Goal: Task Accomplishment & Management: Manage account settings

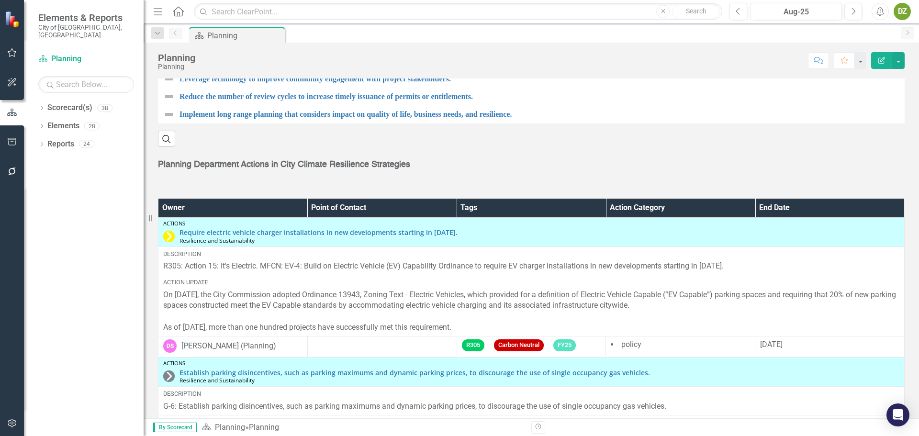
scroll to position [1474, 0]
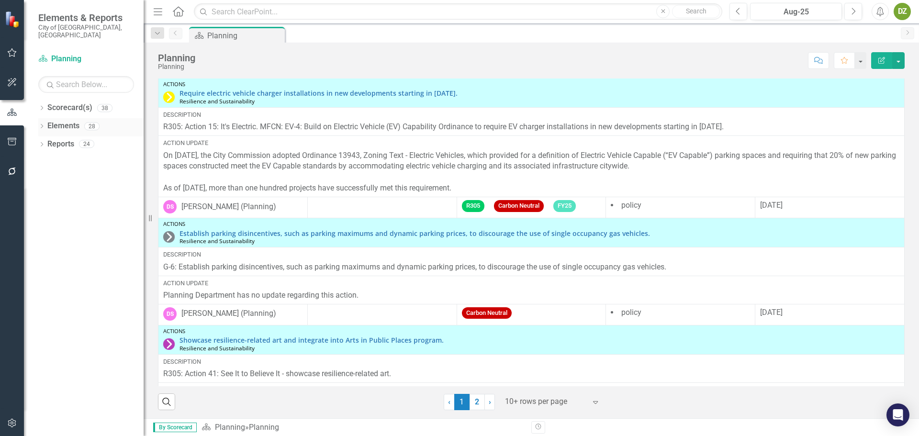
click at [71, 121] on link "Elements" at bounding box center [63, 126] width 32 height 11
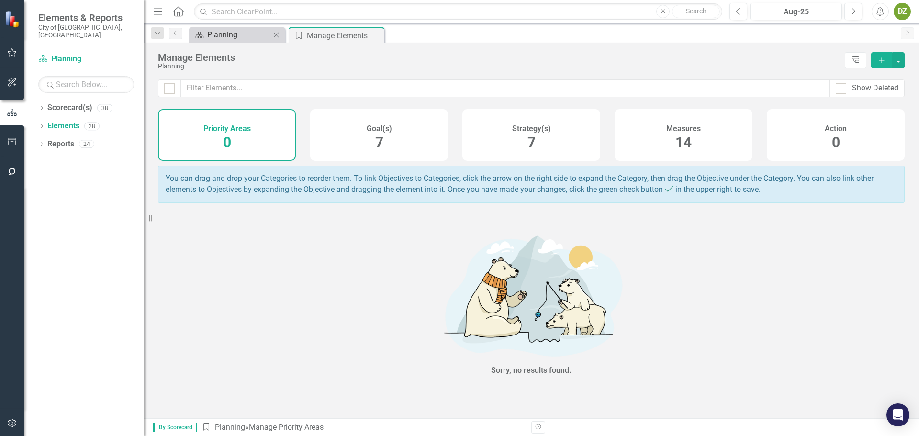
click at [223, 39] on div "Planning" at bounding box center [238, 35] width 63 height 12
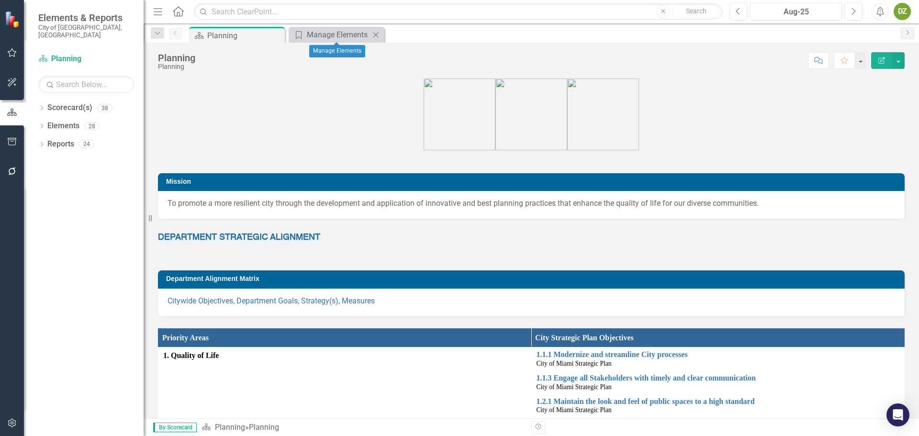
click at [371, 34] on icon "Close" at bounding box center [376, 35] width 10 height 8
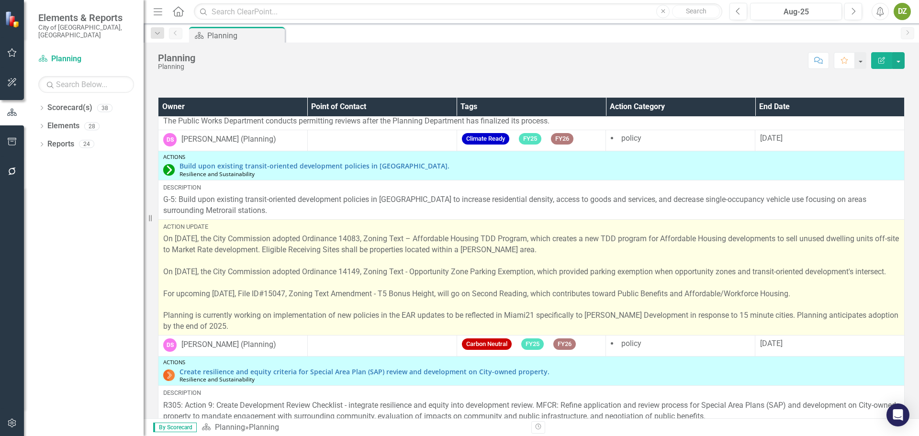
scroll to position [622, 0]
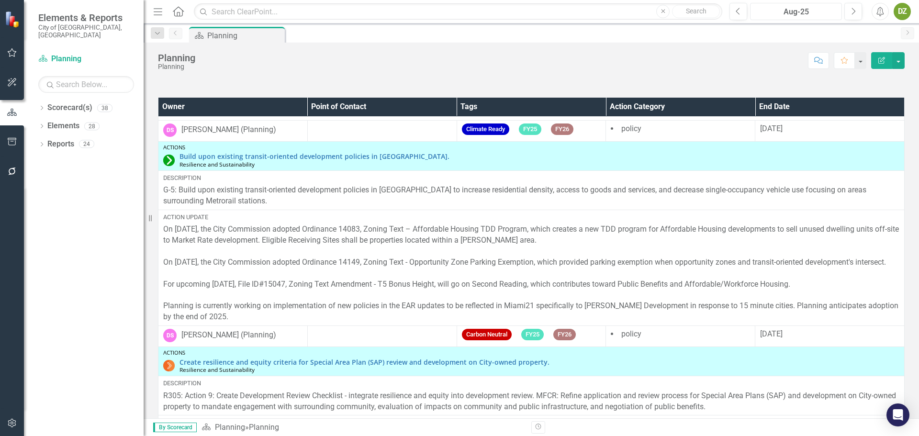
click at [823, 17] on div "Aug-25" at bounding box center [795, 11] width 85 height 11
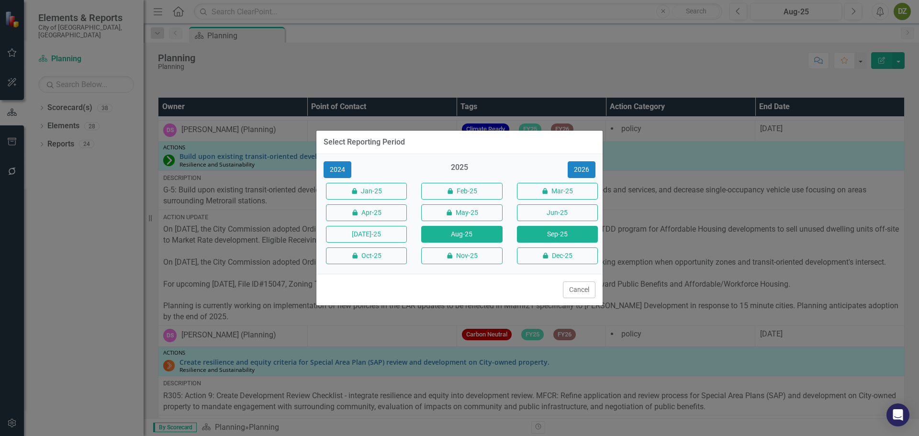
click at [544, 241] on button "Sep-25" at bounding box center [557, 234] width 81 height 17
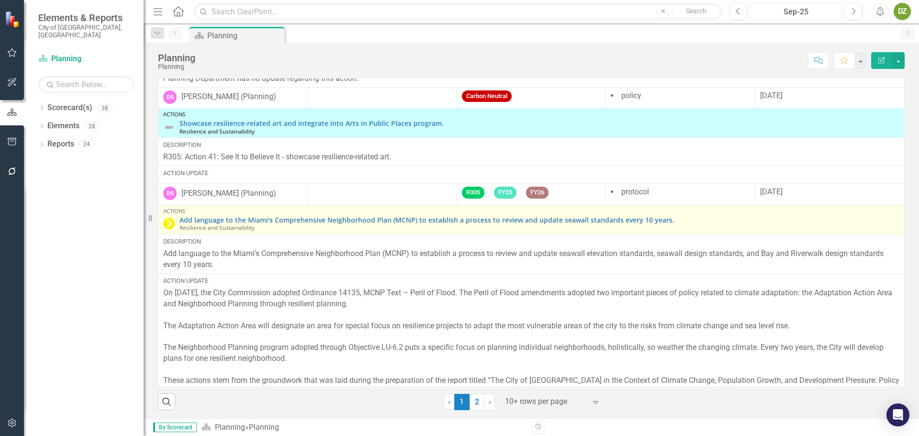
scroll to position [239, 0]
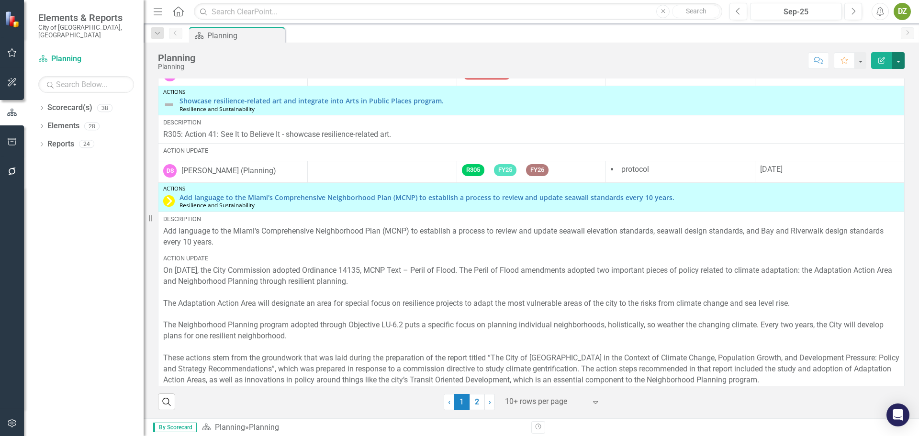
click at [902, 63] on button "button" at bounding box center [898, 60] width 12 height 17
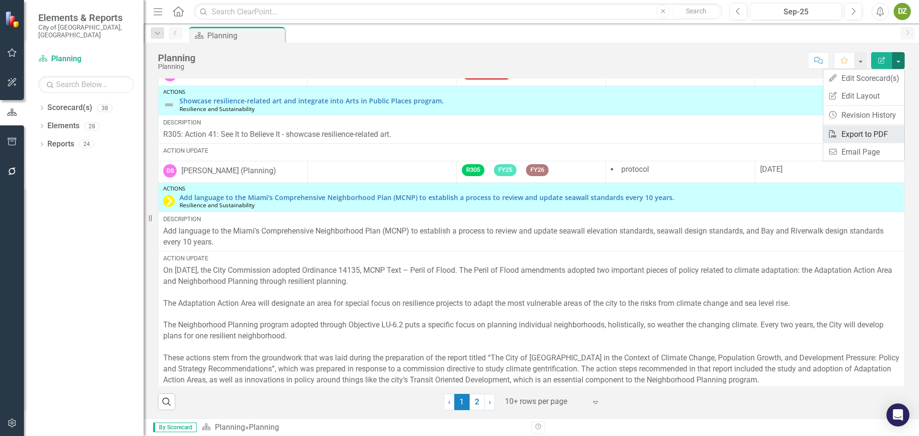
click at [865, 138] on link "PDF Export to PDF" at bounding box center [863, 134] width 81 height 18
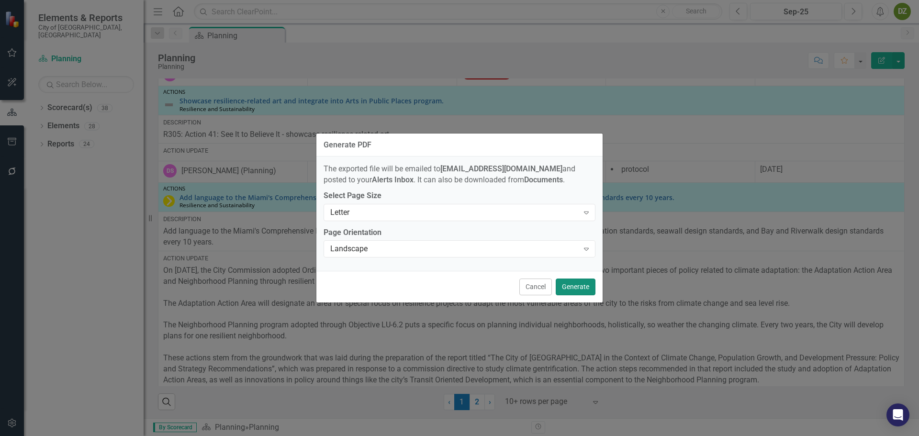
click at [589, 289] on button "Generate" at bounding box center [575, 286] width 40 height 17
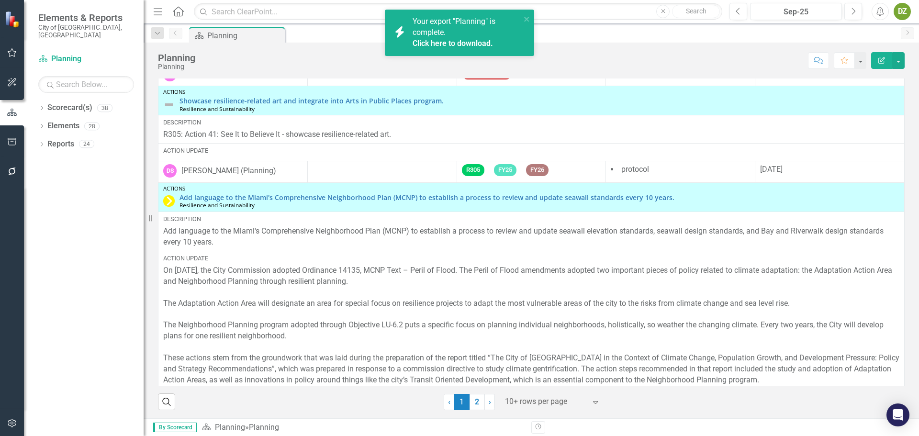
click at [463, 44] on link "Click here to download." at bounding box center [452, 43] width 80 height 9
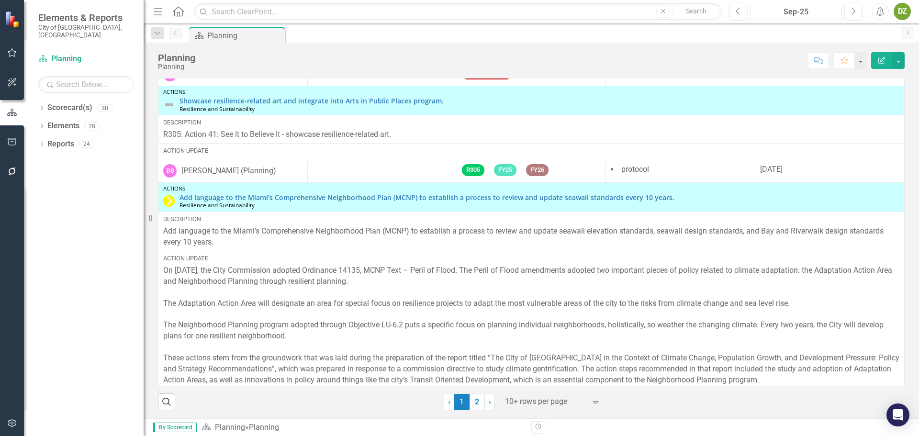
click at [810, 9] on div "Sep-25" at bounding box center [795, 11] width 85 height 11
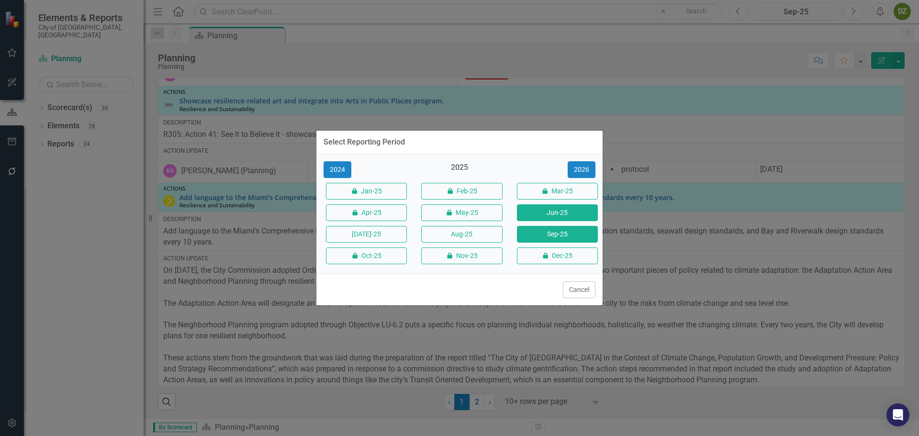
click at [547, 212] on button "Jun-25" at bounding box center [557, 212] width 81 height 17
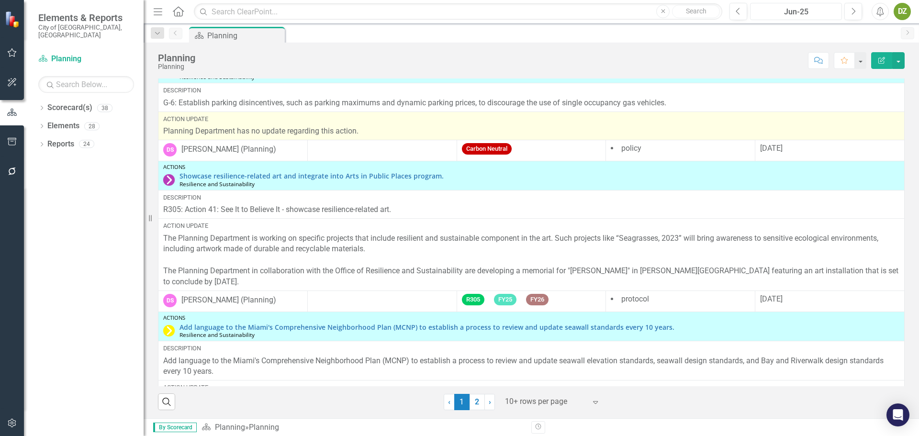
scroll to position [191, 0]
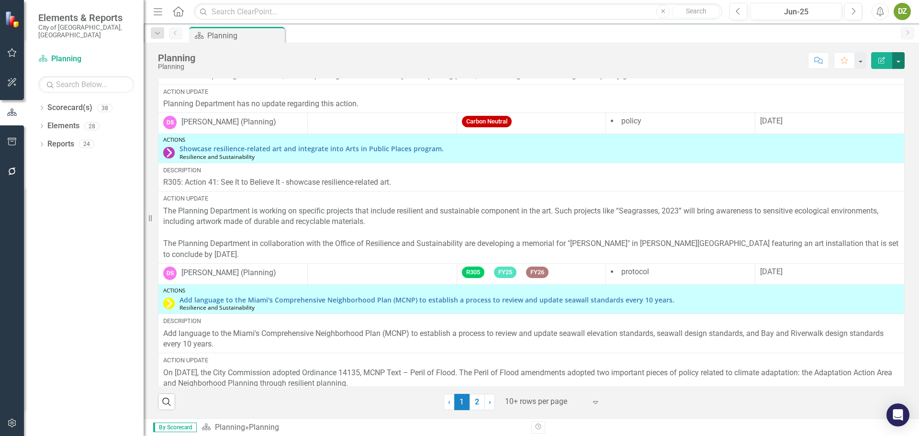
click at [898, 60] on button "button" at bounding box center [898, 60] width 12 height 17
click at [859, 132] on link "PDF Export to PDF" at bounding box center [863, 134] width 81 height 18
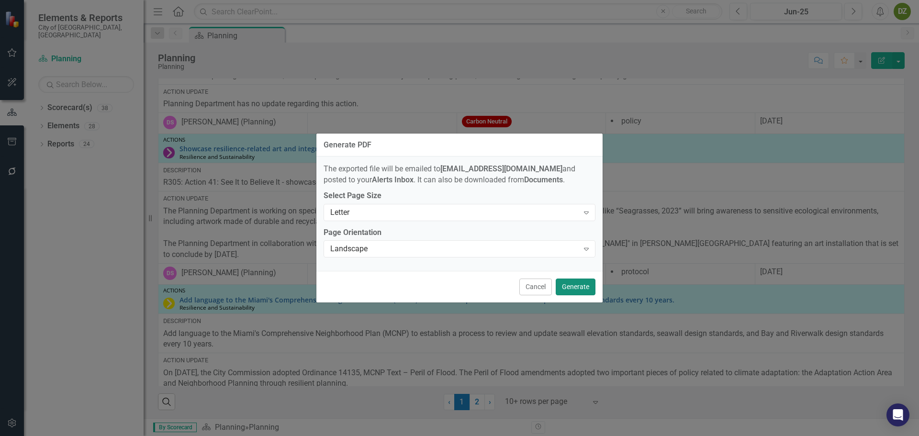
click at [567, 286] on button "Generate" at bounding box center [575, 286] width 40 height 17
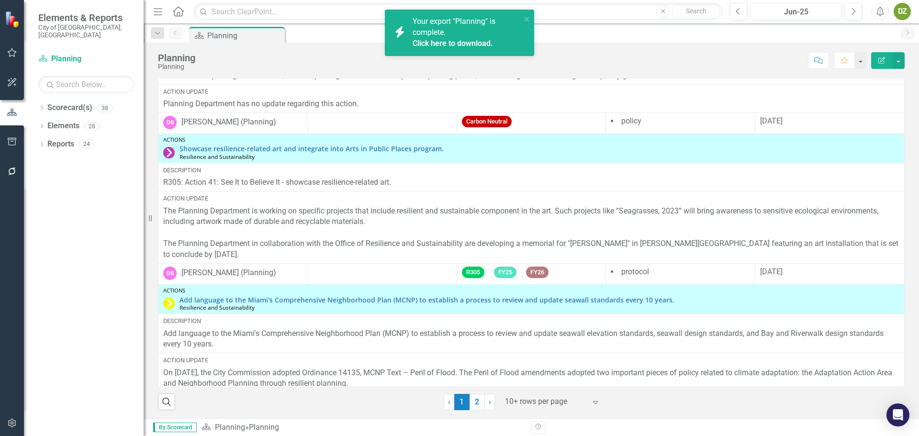
click at [478, 44] on link "Click here to download." at bounding box center [452, 43] width 80 height 9
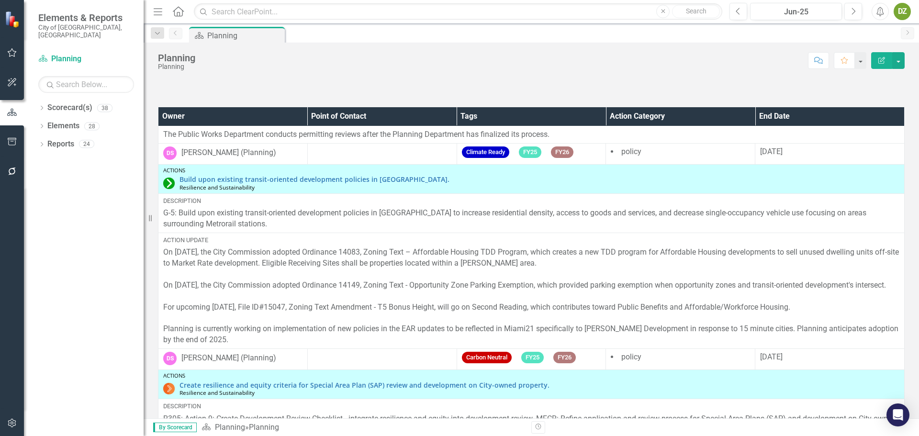
scroll to position [618, 0]
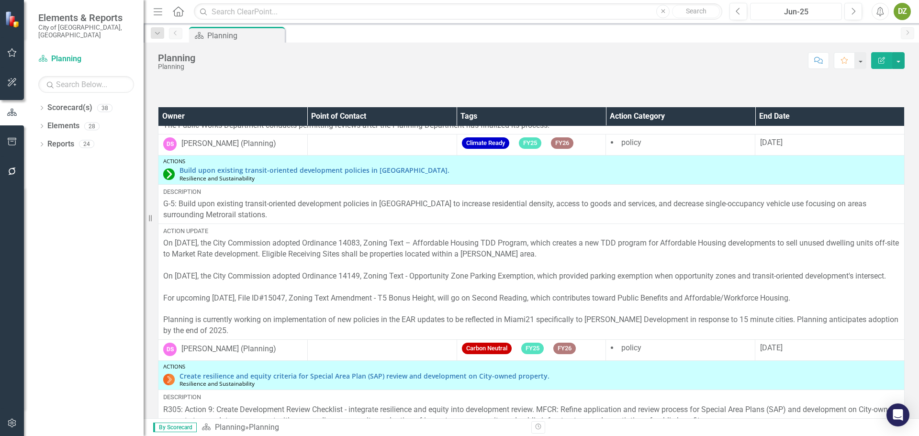
click at [809, 14] on div "Jun-25" at bounding box center [795, 11] width 85 height 11
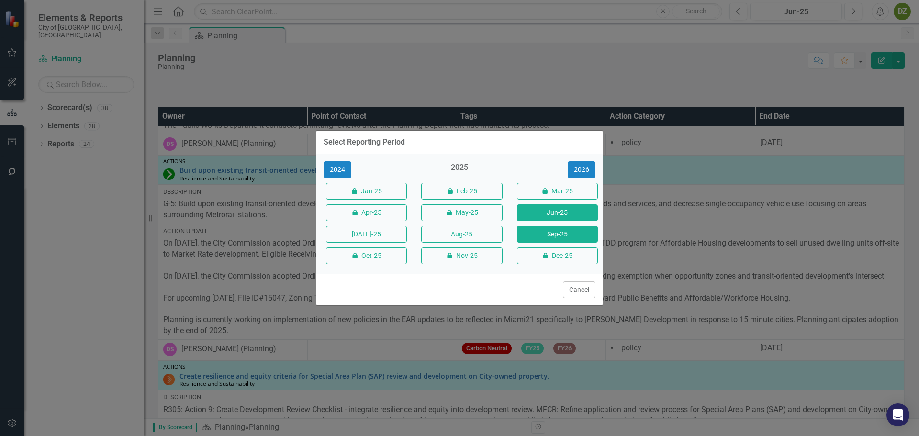
click at [567, 233] on button "Sep-25" at bounding box center [557, 234] width 81 height 17
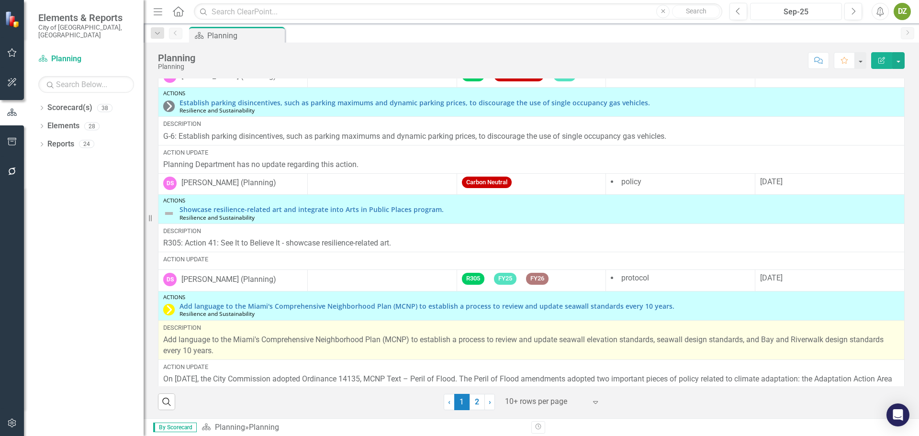
scroll to position [144, 0]
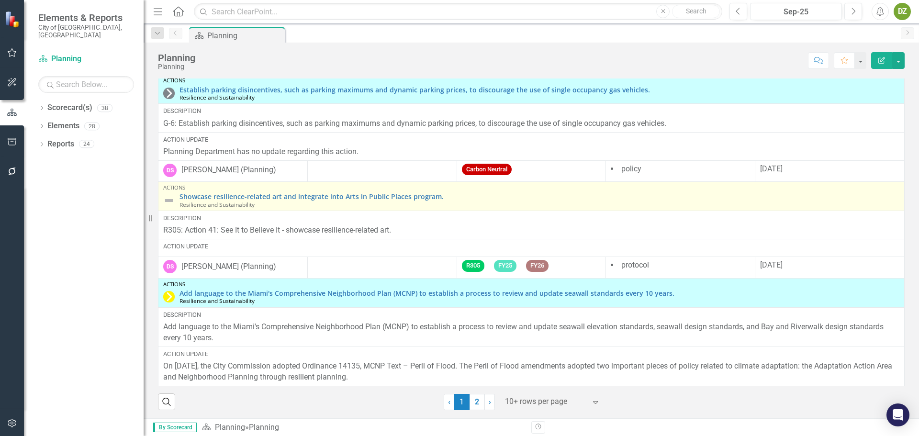
click at [169, 200] on img at bounding box center [168, 200] width 11 height 11
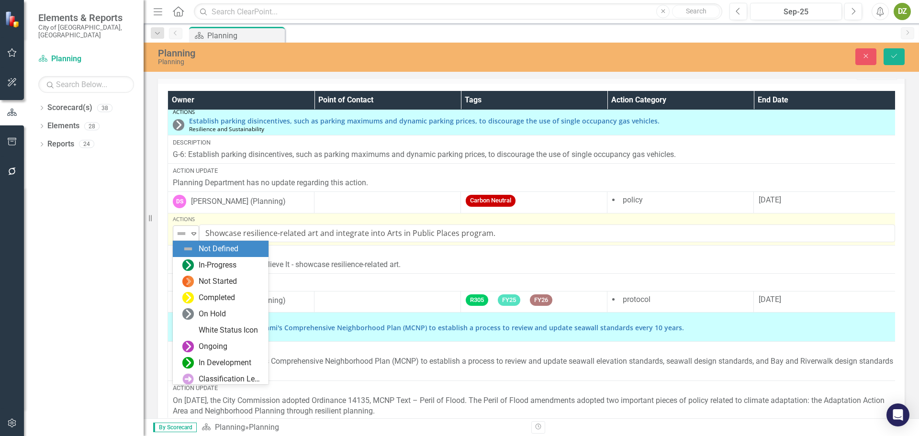
click at [186, 237] on img at bounding box center [181, 233] width 11 height 11
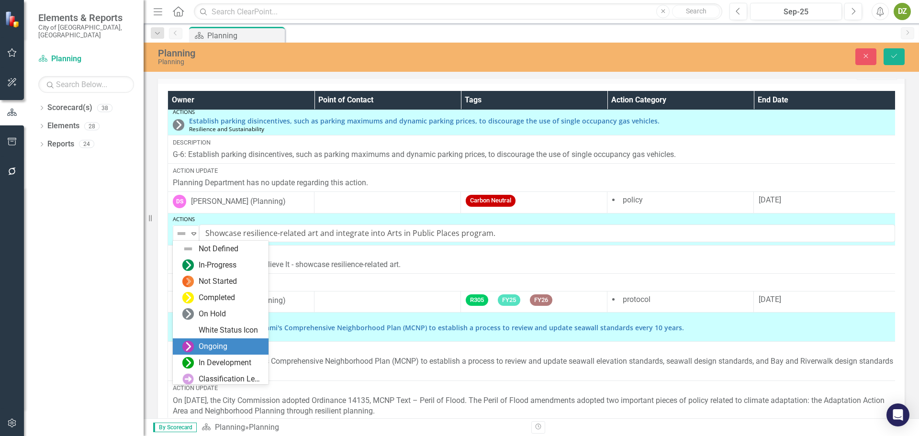
click at [216, 348] on div "Ongoing" at bounding box center [213, 346] width 29 height 11
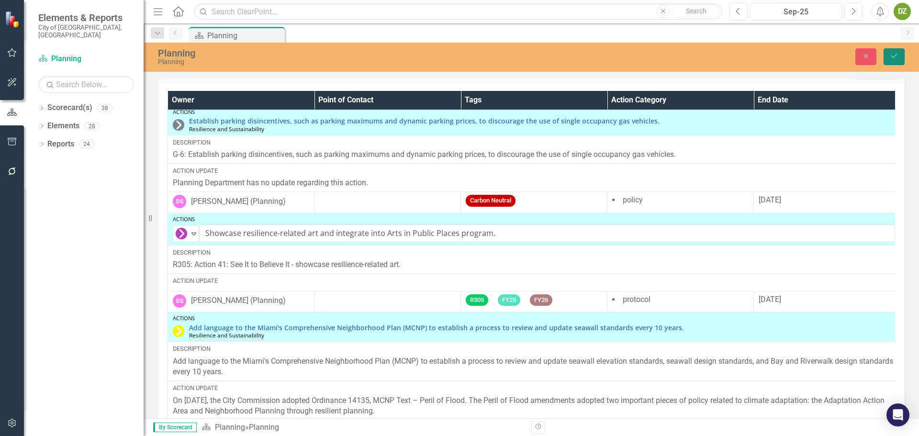
click at [897, 55] on icon "Save" at bounding box center [893, 56] width 9 height 7
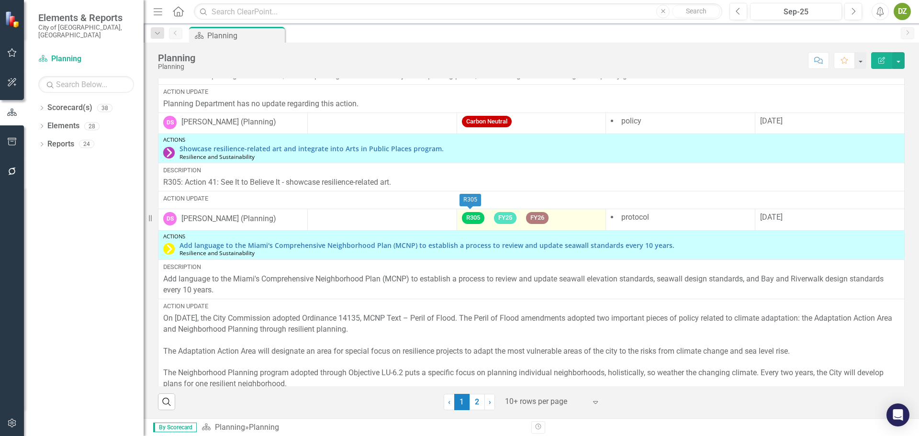
scroll to position [239, 0]
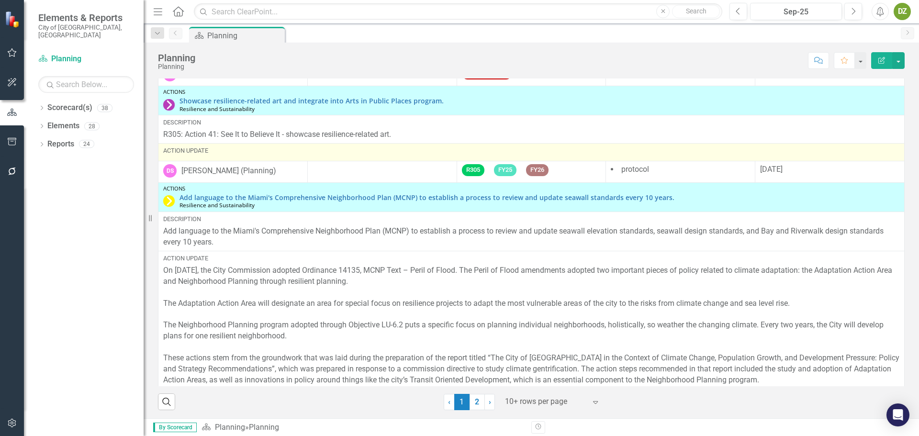
click at [366, 150] on div "Action Update" at bounding box center [531, 150] width 736 height 9
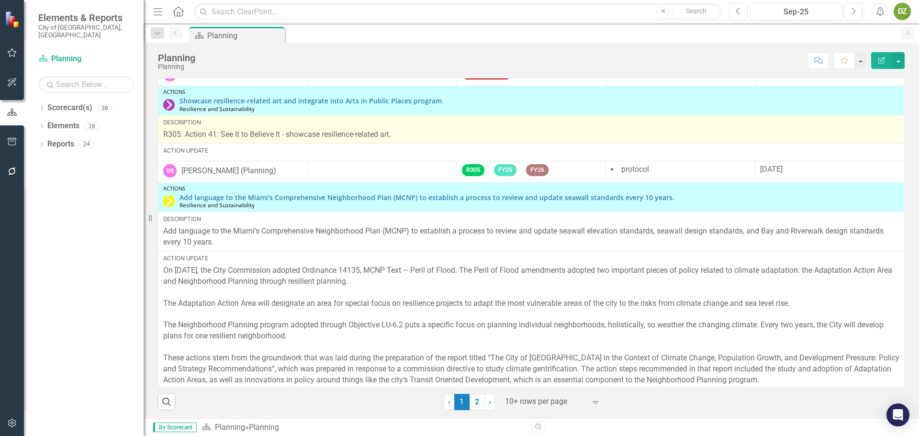
click at [366, 150] on div "Action Update" at bounding box center [531, 150] width 736 height 9
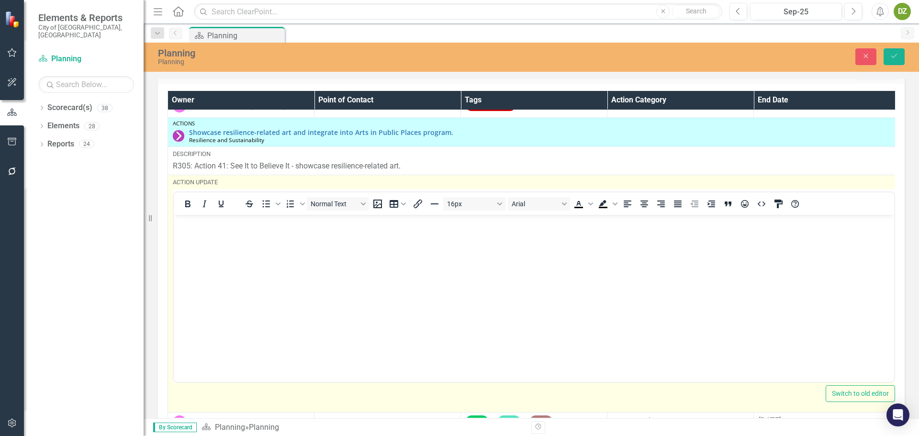
scroll to position [0, 0]
click at [238, 261] on body "Rich Text Area. Press ALT-0 for help." at bounding box center [534, 287] width 720 height 144
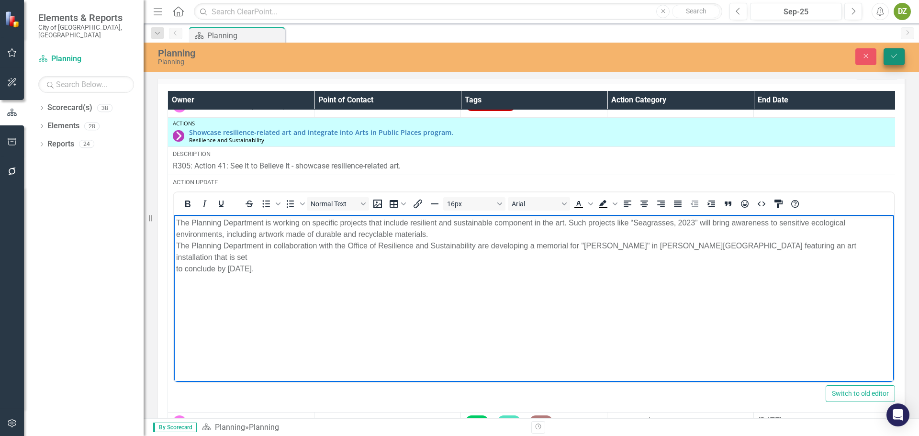
click at [891, 62] on button "Save" at bounding box center [893, 56] width 21 height 17
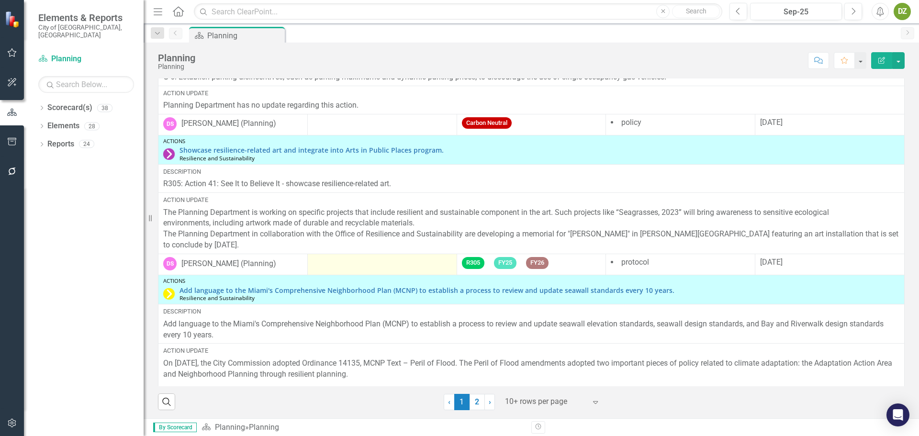
scroll to position [191, 0]
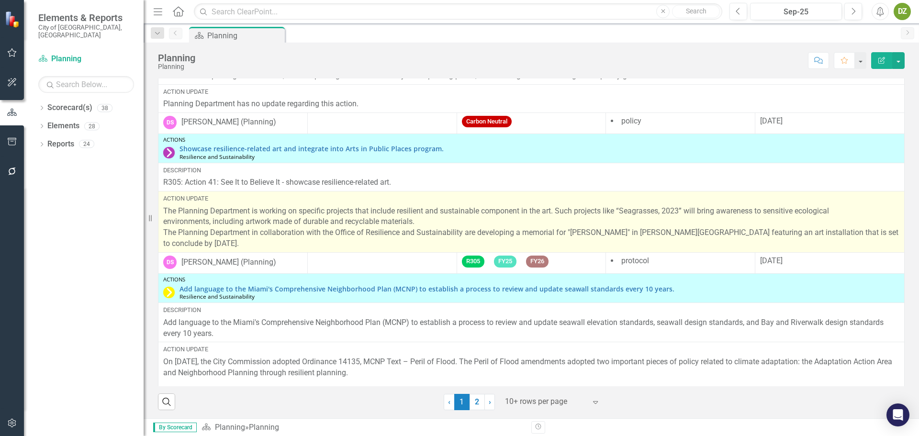
click at [411, 224] on p "The Planning Department is working on specific projects that include resilient …" at bounding box center [531, 228] width 736 height 44
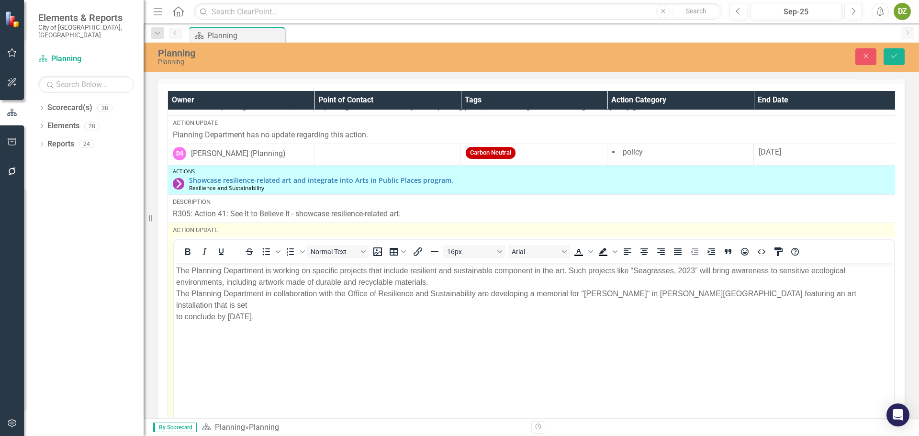
scroll to position [0, 0]
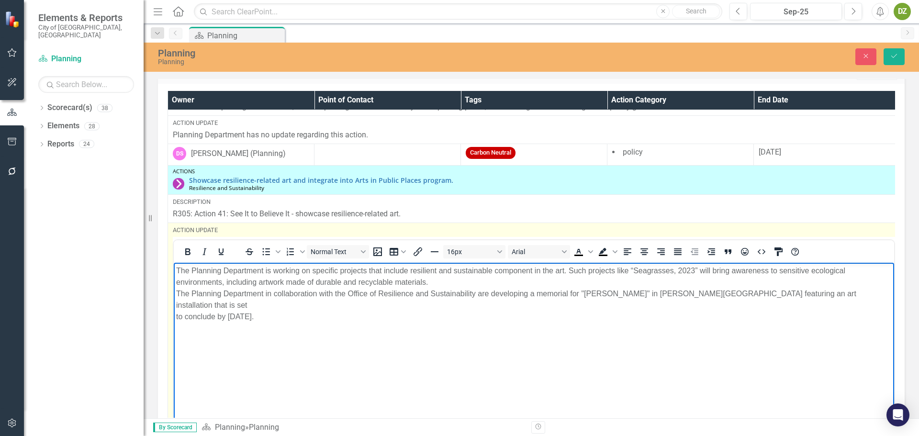
click at [443, 281] on p "The Planning Department is working on specific projects that include resilient …" at bounding box center [533, 293] width 715 height 57
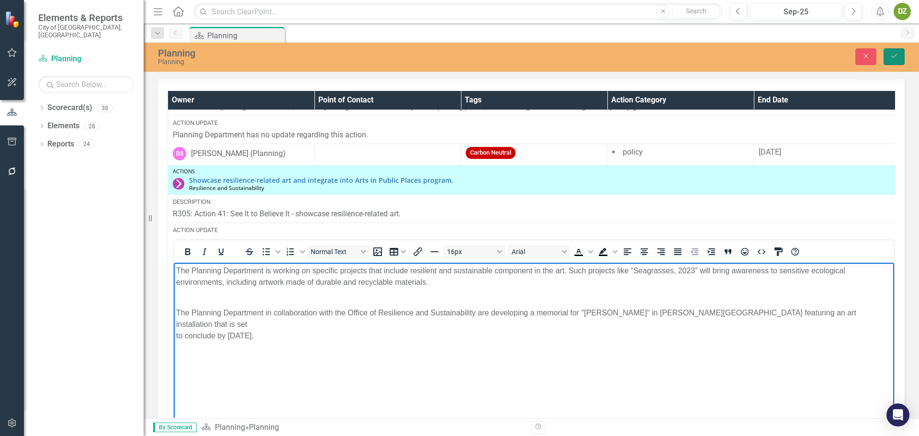
click at [892, 58] on icon "Save" at bounding box center [893, 56] width 9 height 7
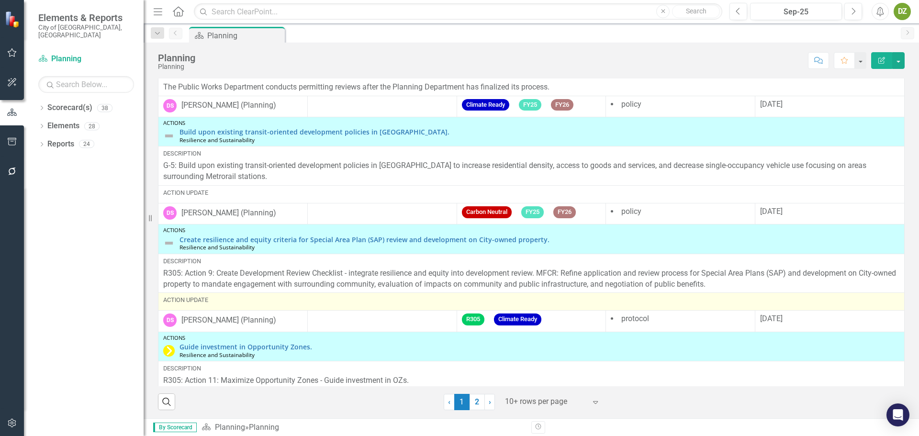
scroll to position [622, 0]
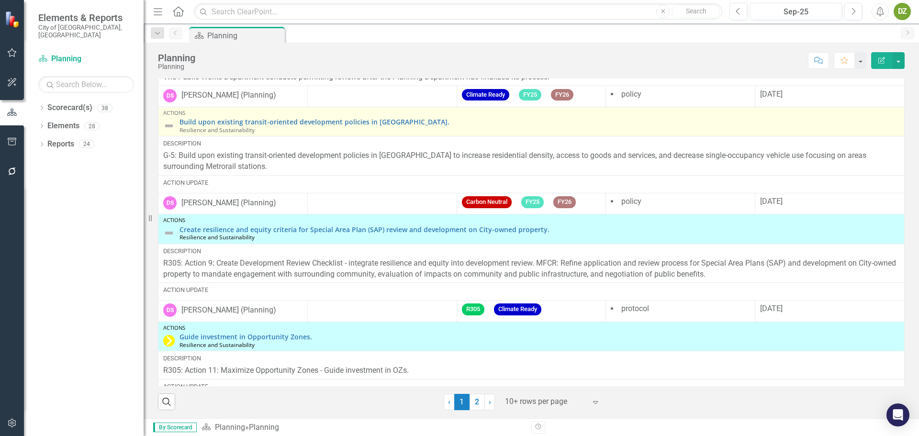
click at [166, 123] on img at bounding box center [168, 125] width 11 height 11
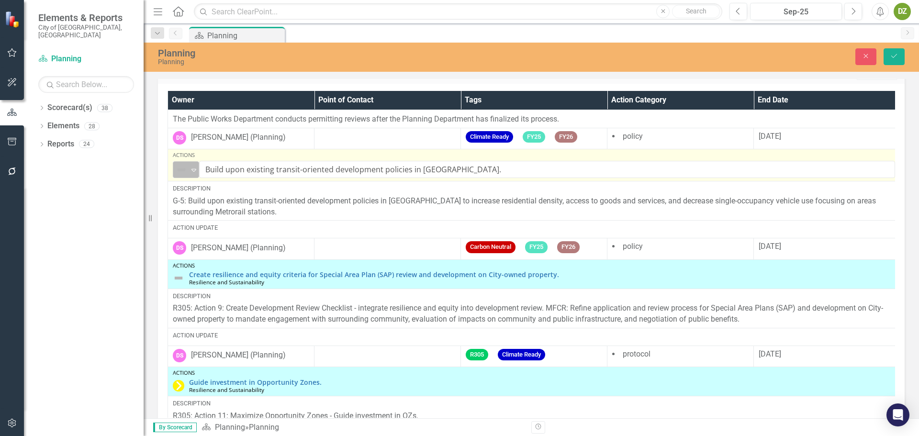
click at [191, 166] on icon "Expand" at bounding box center [194, 170] width 10 height 8
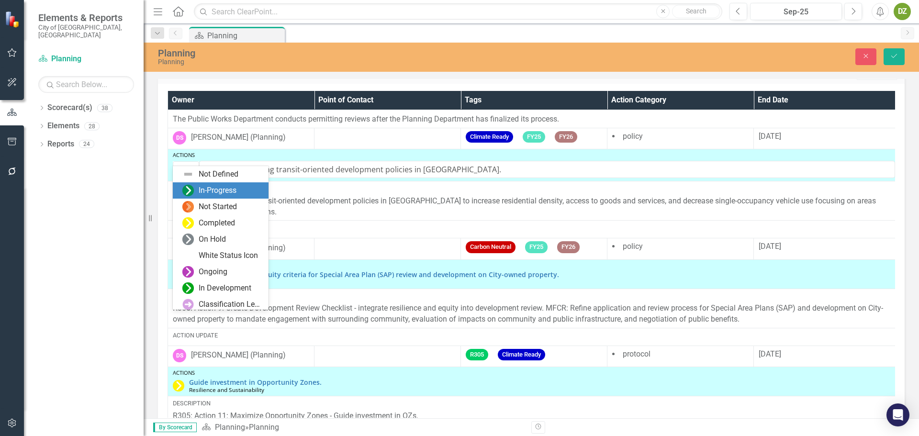
click at [209, 194] on div "In-Progress" at bounding box center [218, 190] width 38 height 11
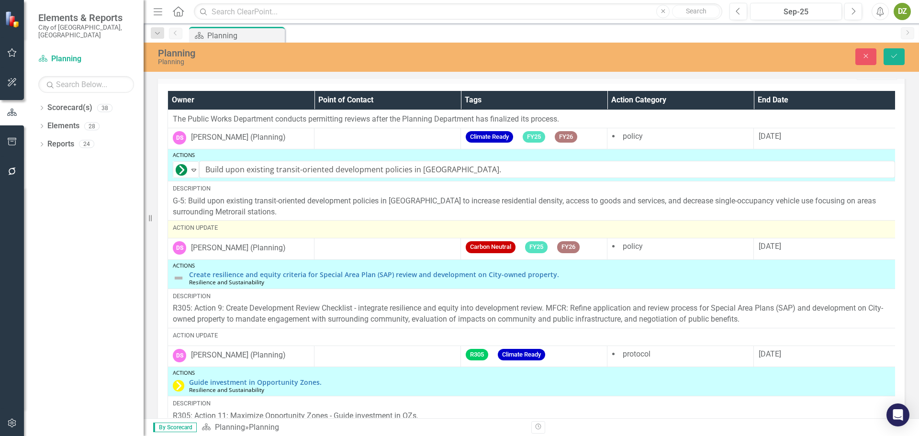
click at [254, 223] on div "Action Update" at bounding box center [534, 228] width 722 height 11
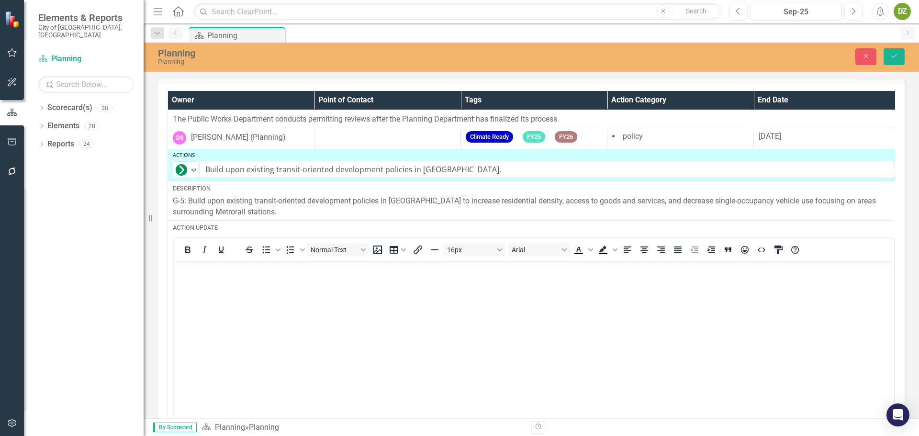
scroll to position [0, 0]
click at [241, 287] on body "Rich Text Area. Press ALT-0 for help." at bounding box center [534, 332] width 720 height 144
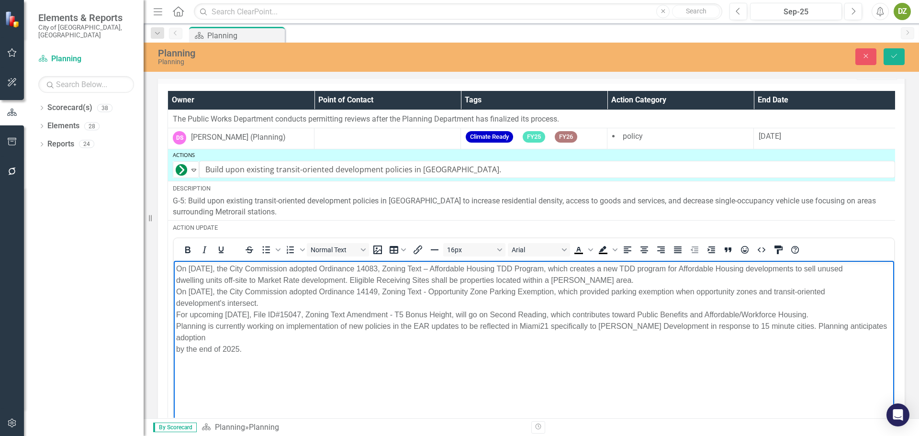
click at [592, 278] on p "On [DATE], the City Commission adopted Ordinance 14083, Zoning Text – Affordabl…" at bounding box center [533, 309] width 715 height 92
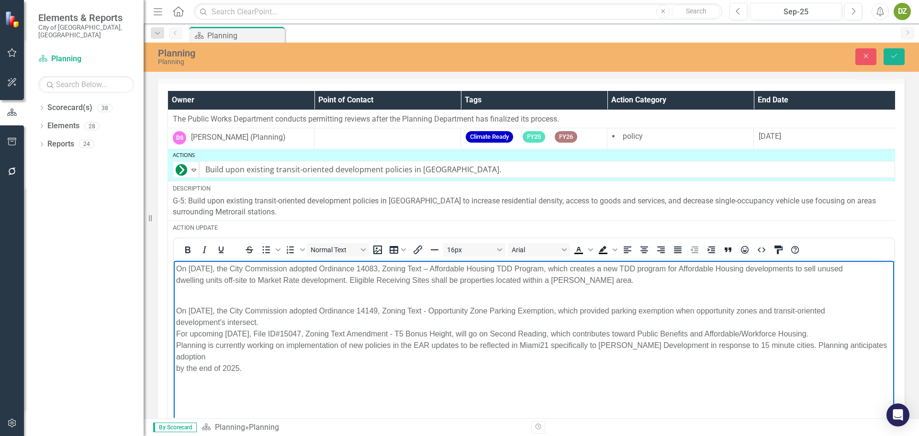
click at [350, 317] on p "On [DATE], the City Commission adopted Ordinance 14149, Zoning Text - Opportuni…" at bounding box center [533, 333] width 715 height 80
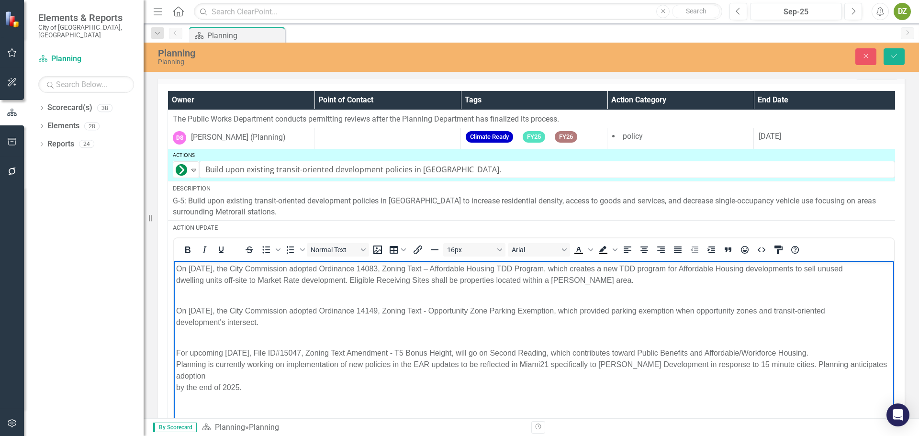
click at [859, 354] on p "For upcoming [DATE], File ID#15047, Zoning Text Amendment - T5 Bonus Height, wi…" at bounding box center [533, 363] width 715 height 57
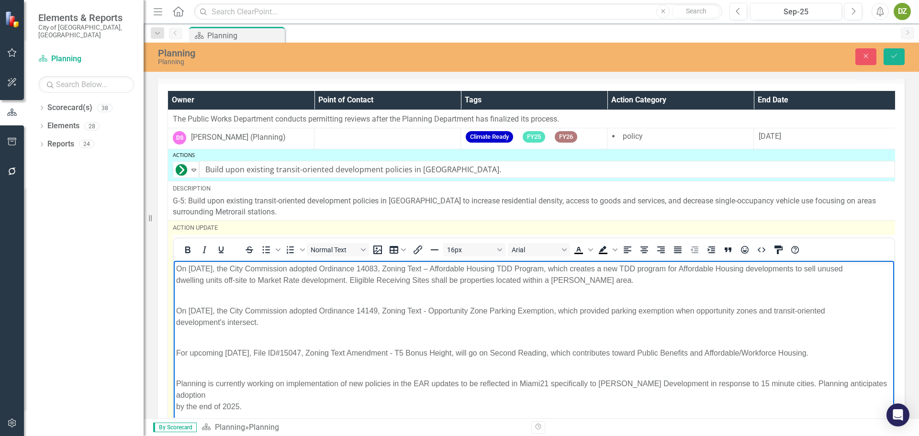
click at [228, 292] on body "On [DATE], the City Commission adopted Ordinance 14083, Zoning Text – Affordabl…" at bounding box center [534, 341] width 720 height 162
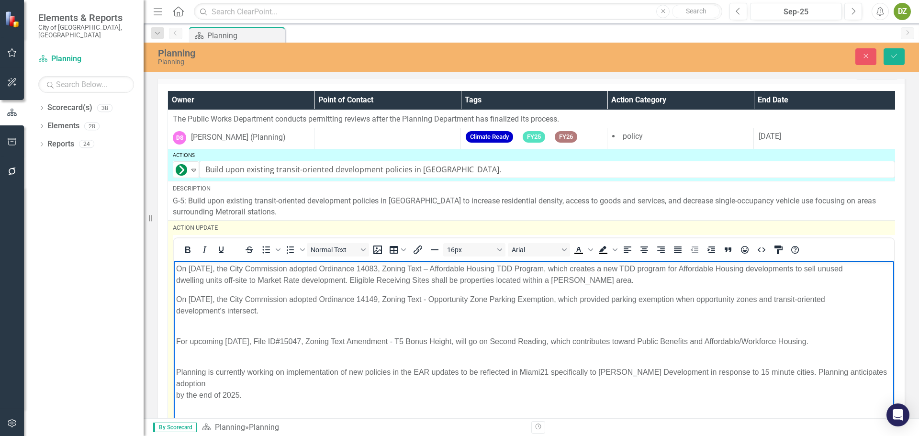
click at [196, 322] on body "On [DATE], the City Commission adopted Ordinance 14083, Zoning Text – Affordabl…" at bounding box center [534, 335] width 720 height 150
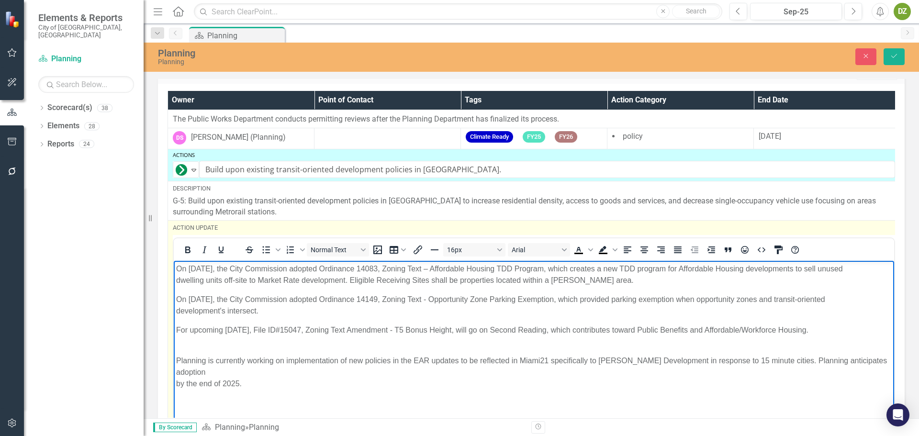
click at [208, 343] on p "Planning is currently working on implementation of new policies in the EAR upda…" at bounding box center [533, 366] width 715 height 46
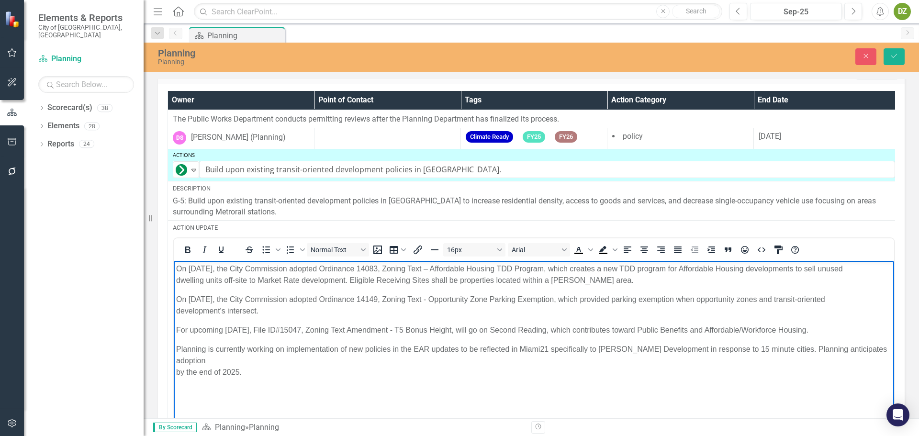
click at [225, 387] on body "On [DATE], the City Commission adopted Ordinance 14083, Zoning Text – Affordabl…" at bounding box center [534, 332] width 720 height 144
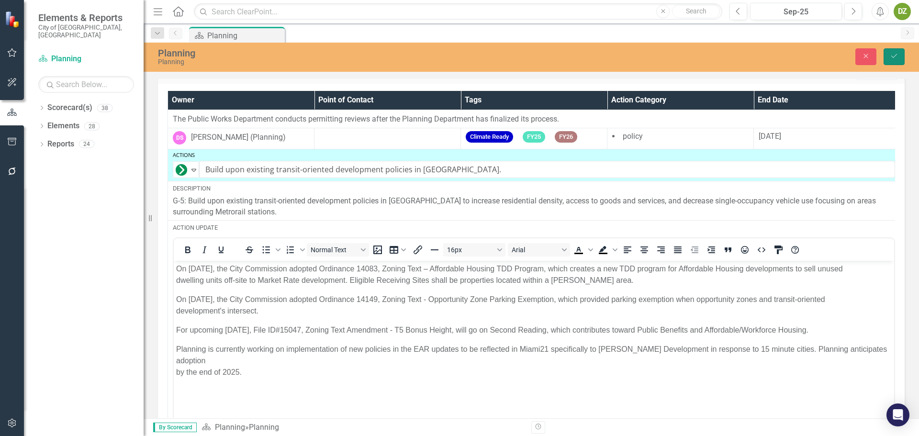
click at [896, 57] on icon "Save" at bounding box center [893, 56] width 9 height 7
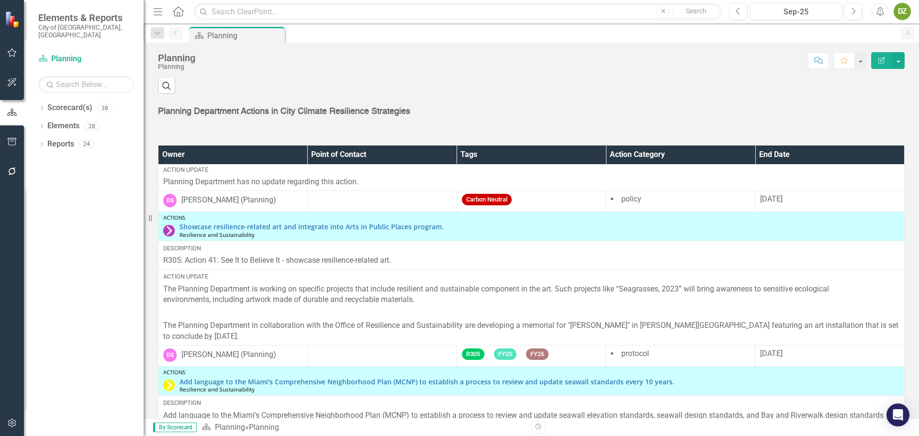
scroll to position [239, 0]
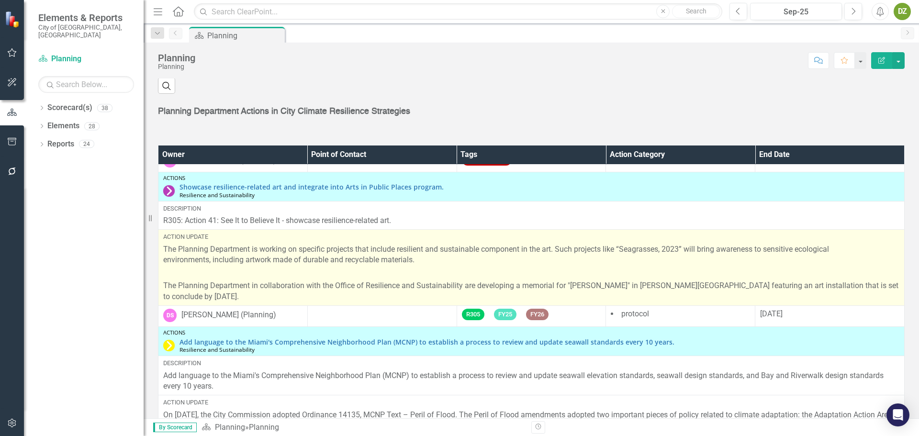
click at [326, 275] on p "The Planning Department in collaboration with the Office of Resilience and Sust…" at bounding box center [531, 284] width 736 height 35
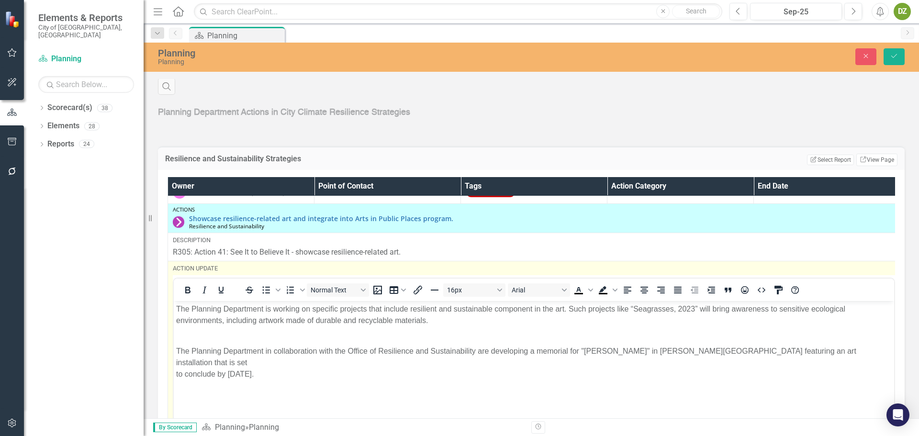
scroll to position [0, 0]
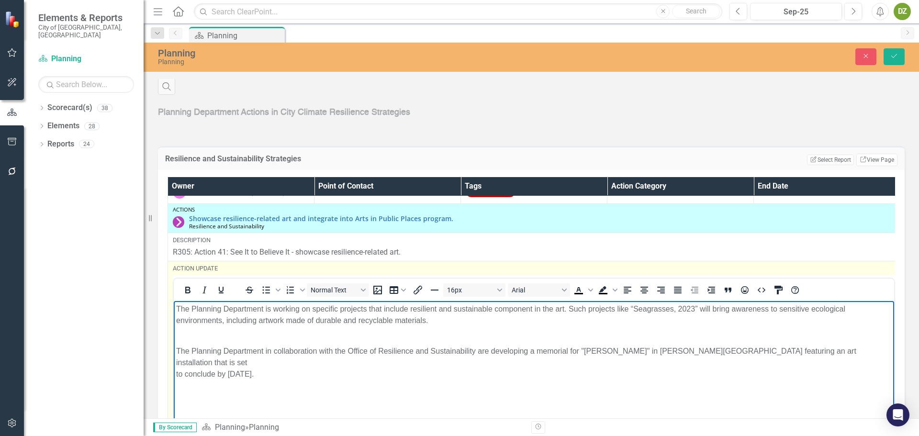
click at [203, 336] on p "The Planning Department in collaboration with the Office of Resilience and Sust…" at bounding box center [533, 357] width 715 height 46
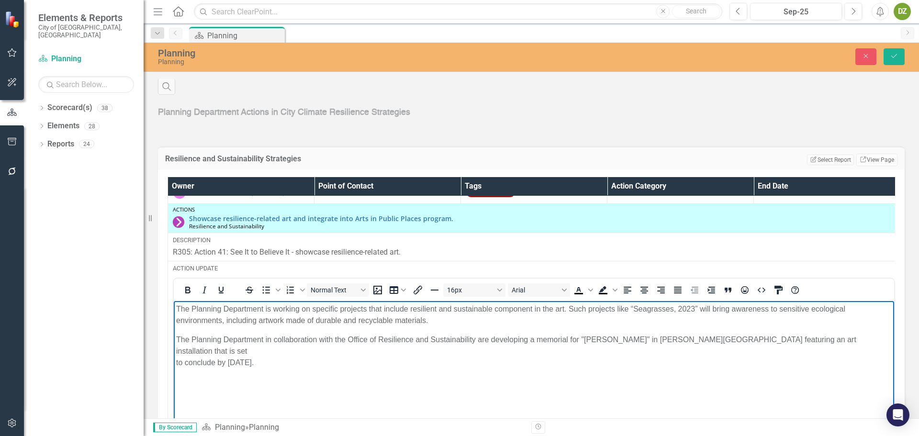
click at [328, 379] on body "The Planning Department is working on specific projects that include resilient …" at bounding box center [534, 373] width 720 height 144
click at [890, 60] on button "Save" at bounding box center [893, 56] width 21 height 17
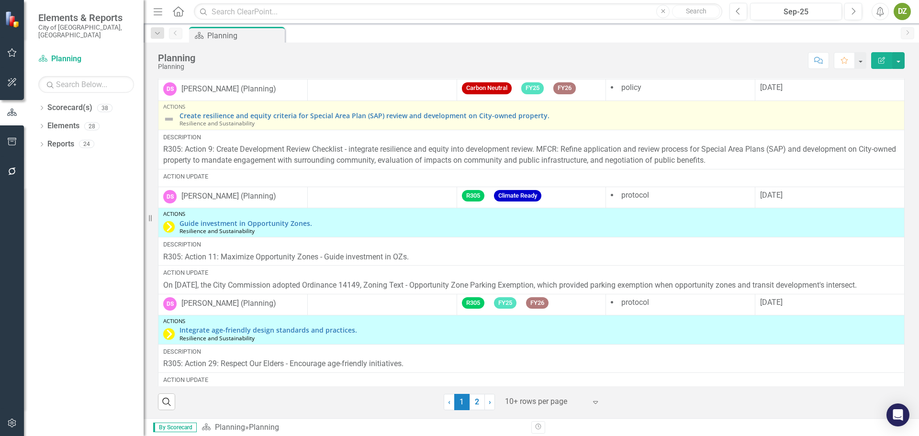
scroll to position [813, 0]
click at [167, 116] on img at bounding box center [168, 117] width 11 height 11
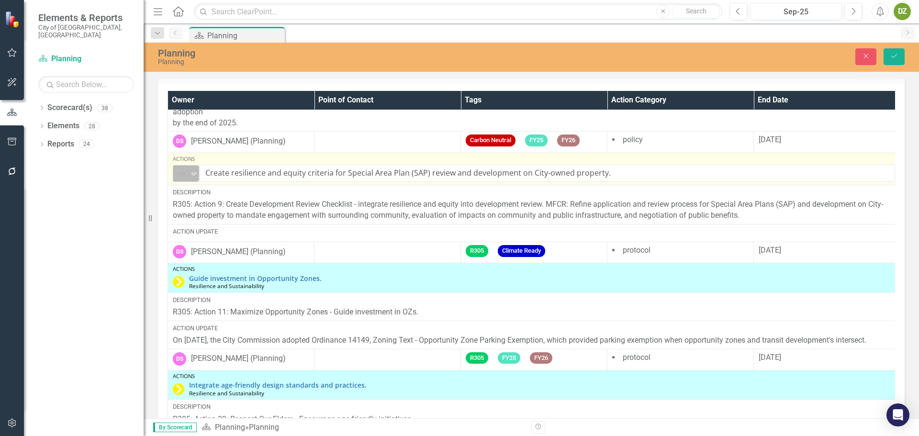
click at [189, 170] on icon "Expand" at bounding box center [194, 174] width 10 height 8
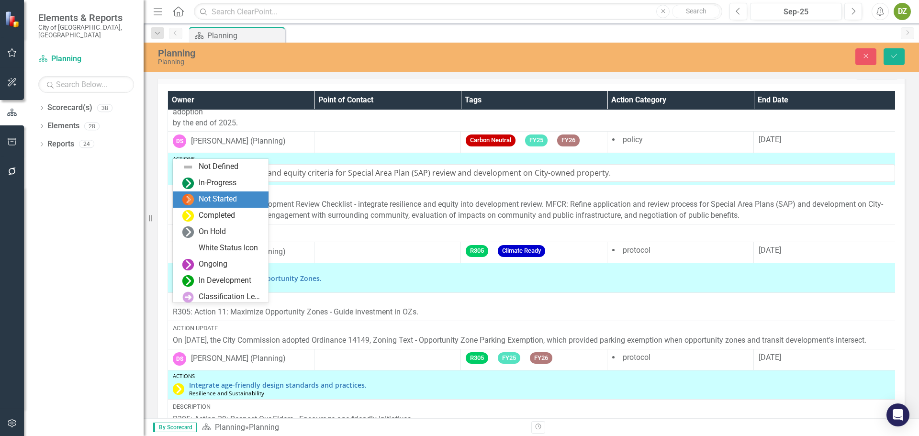
click at [218, 199] on div "Not Started" at bounding box center [218, 199] width 38 height 11
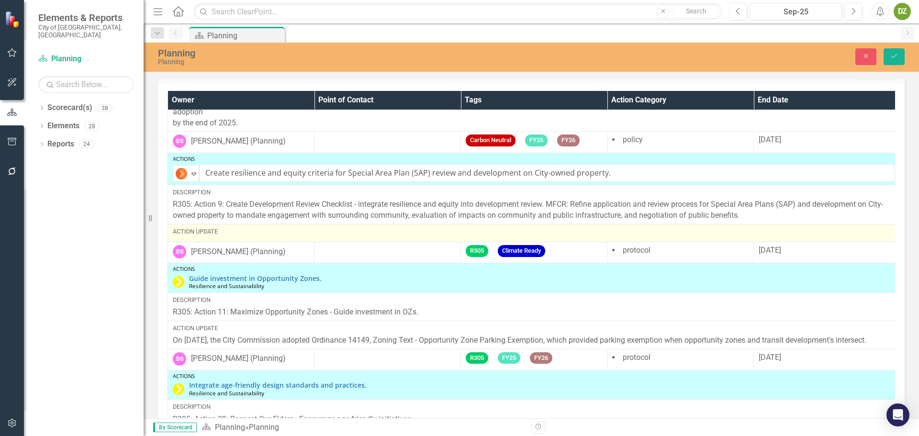
click at [245, 227] on div "Action Update" at bounding box center [534, 232] width 722 height 11
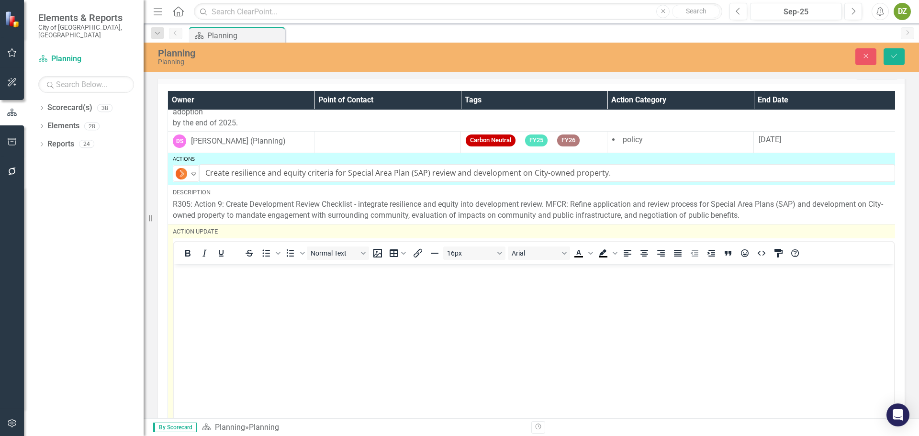
scroll to position [0, 0]
click at [216, 301] on body "Rich Text Area. Press ALT-0 for help." at bounding box center [534, 336] width 720 height 144
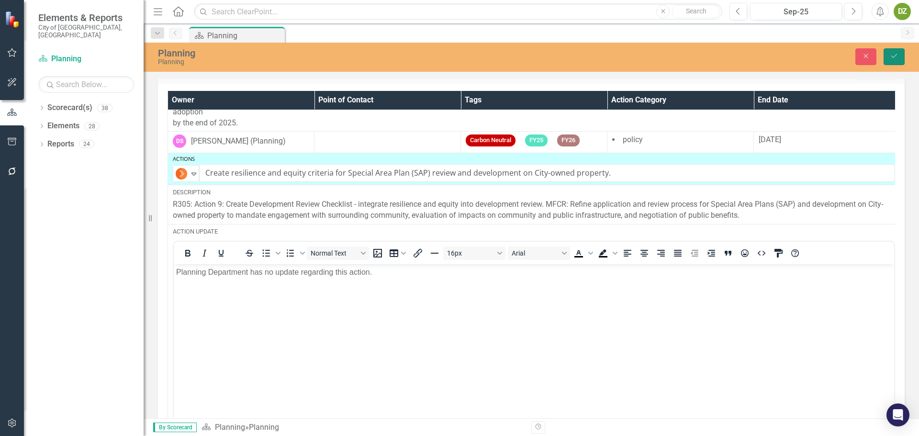
click at [896, 57] on icon "Save" at bounding box center [893, 56] width 9 height 7
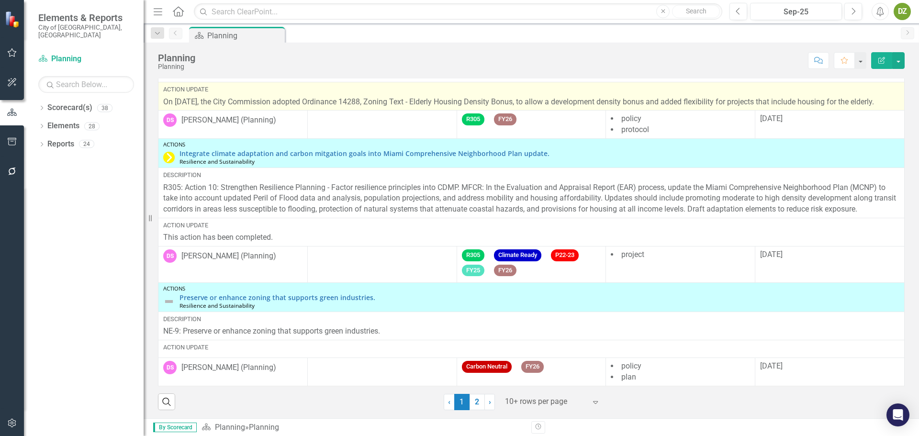
scroll to position [1153, 0]
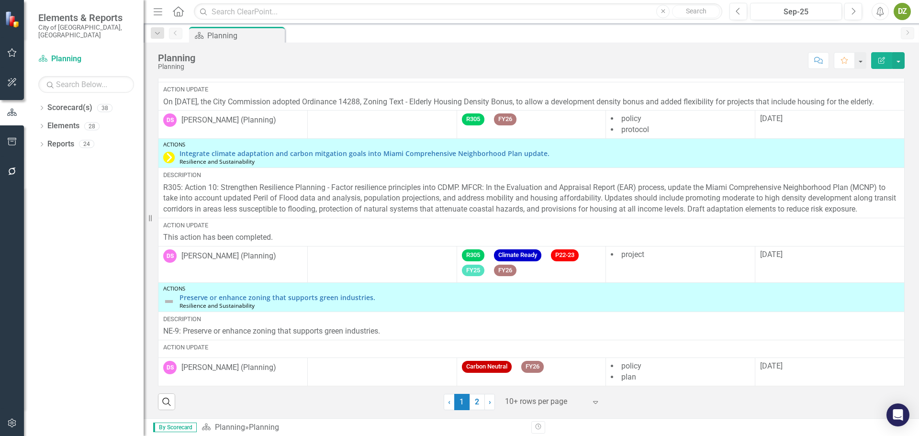
click at [288, 232] on p "This action has been completed." at bounding box center [531, 237] width 736 height 11
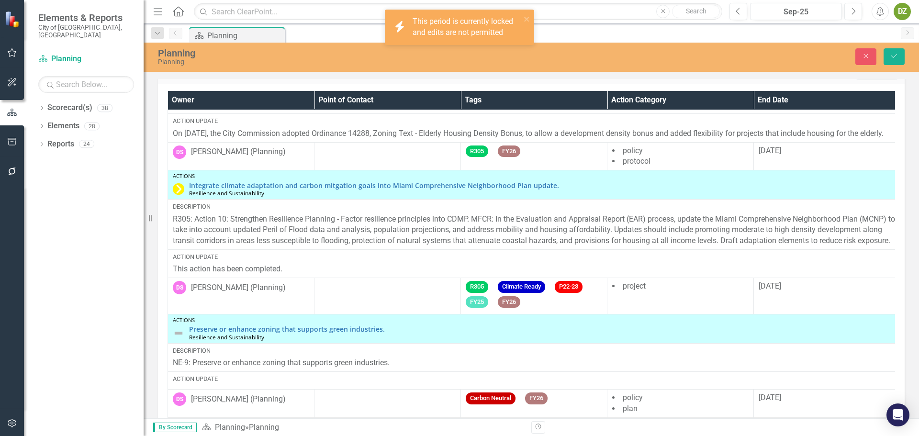
click at [290, 264] on p "This action has been completed." at bounding box center [534, 269] width 722 height 11
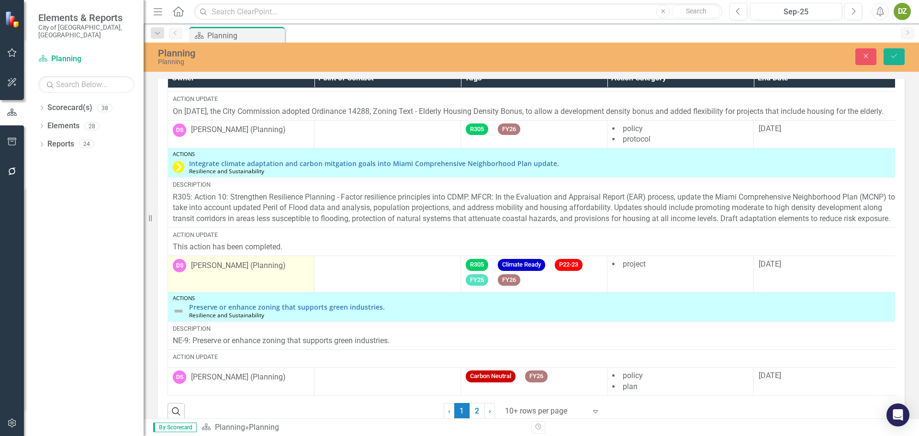
scroll to position [1514, 0]
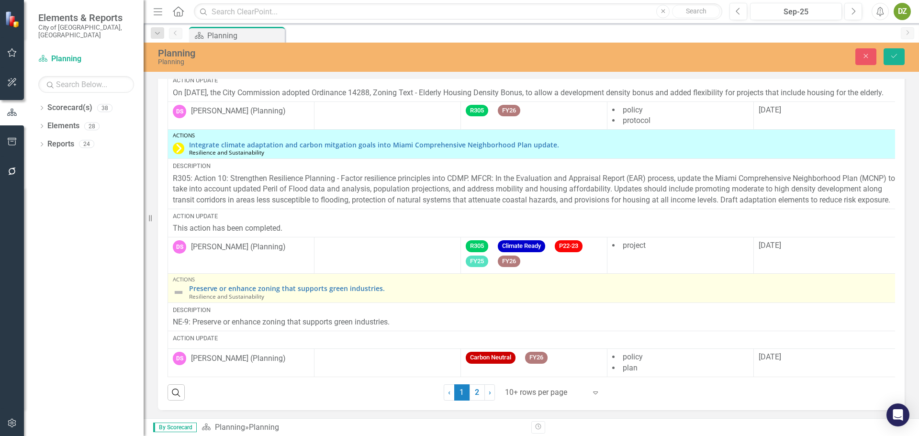
click at [179, 287] on img at bounding box center [178, 292] width 11 height 11
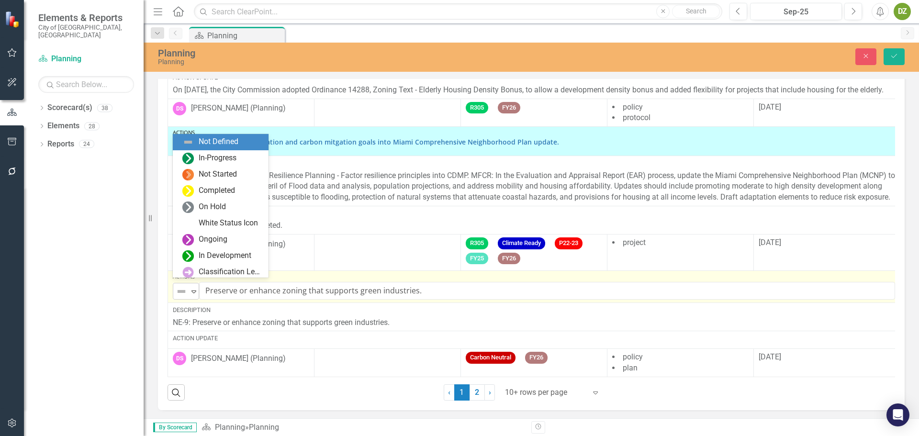
click at [188, 286] on div "Not Defined" at bounding box center [182, 291] width 12 height 11
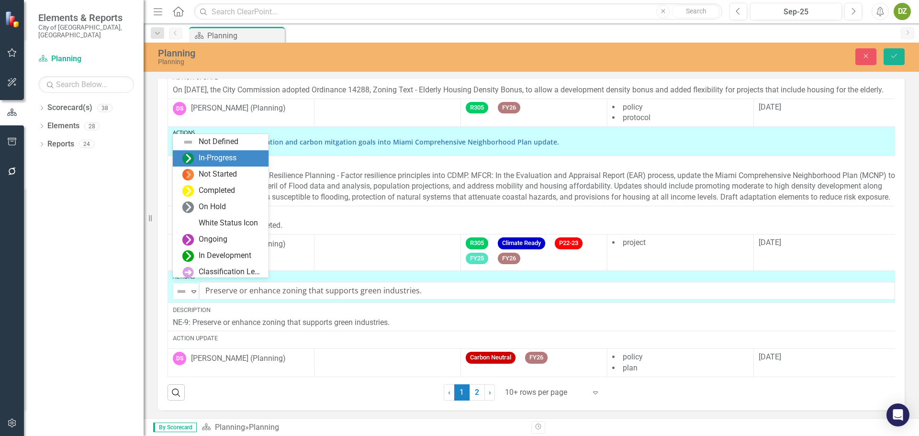
click at [217, 162] on div "In-Progress" at bounding box center [218, 158] width 38 height 11
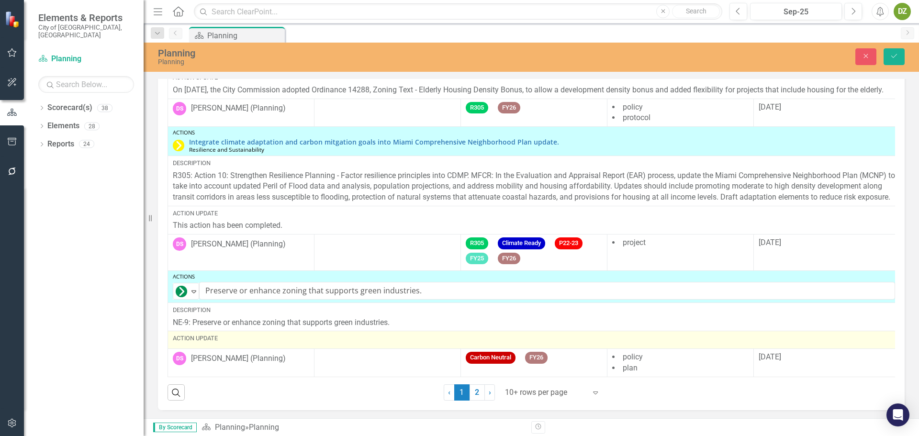
click at [244, 336] on div "Action Update" at bounding box center [534, 338] width 722 height 9
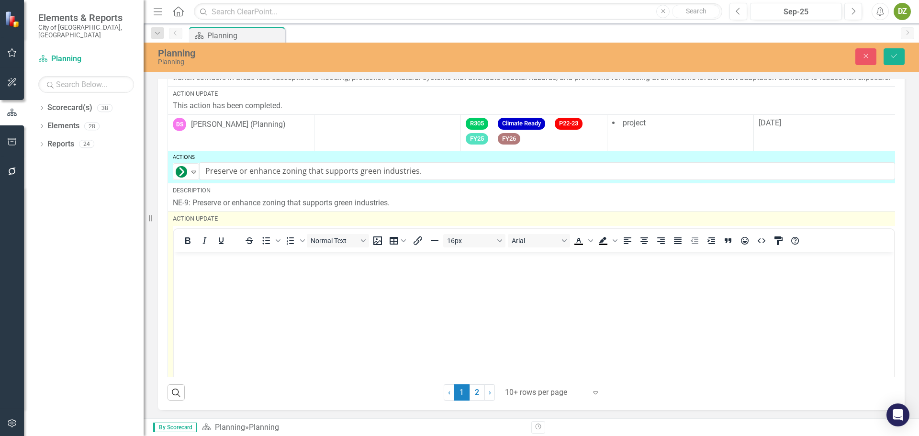
scroll to position [1297, 0]
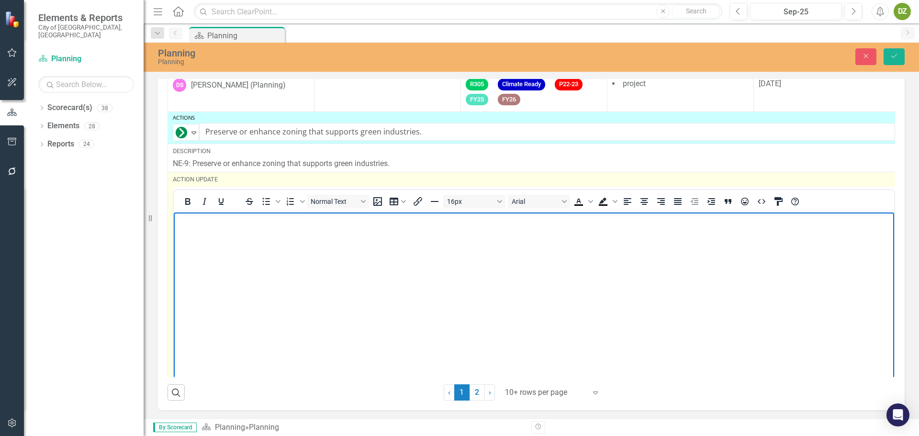
click at [258, 270] on body "Rich Text Area. Press ALT-0 for help." at bounding box center [534, 284] width 720 height 144
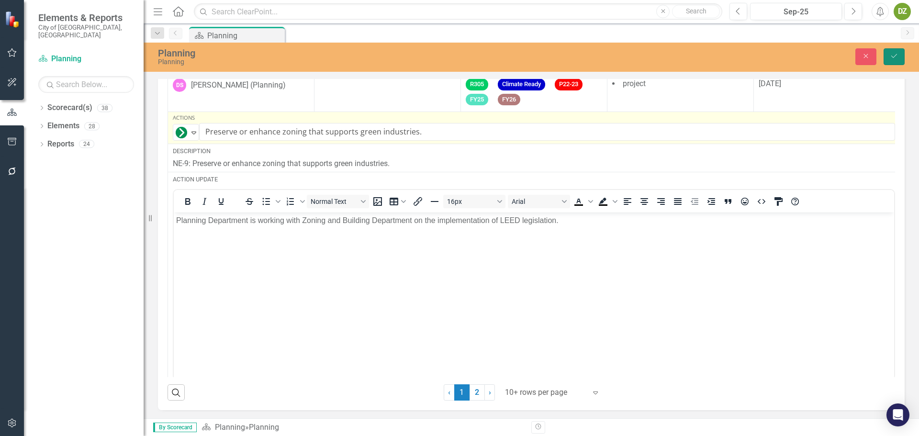
drag, startPoint x: 893, startPoint y: 52, endPoint x: 878, endPoint y: 151, distance: 99.7
click at [893, 53] on button "Save" at bounding box center [893, 56] width 21 height 17
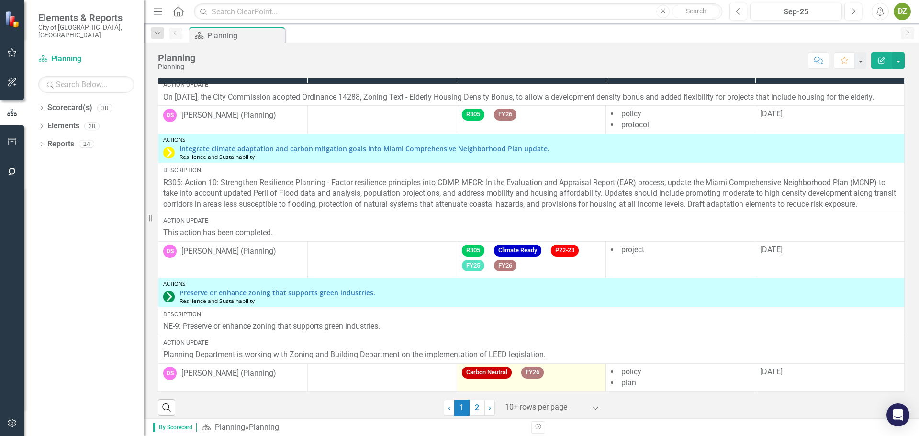
scroll to position [1474, 0]
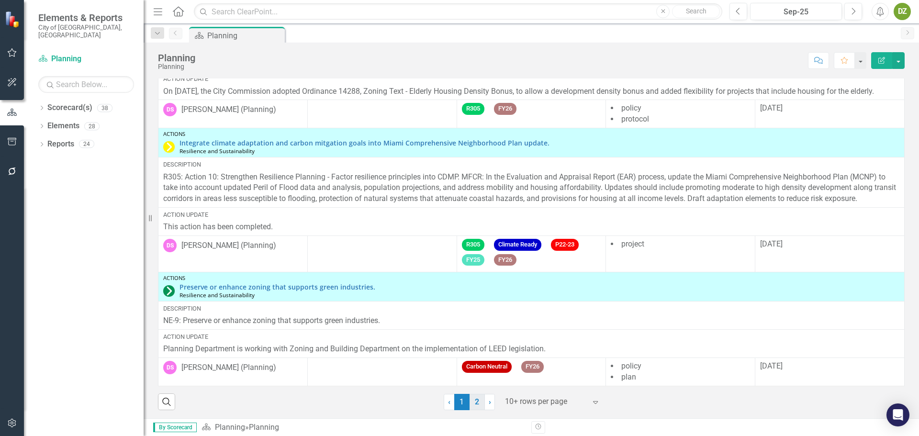
click at [475, 400] on link "2" at bounding box center [476, 402] width 15 height 16
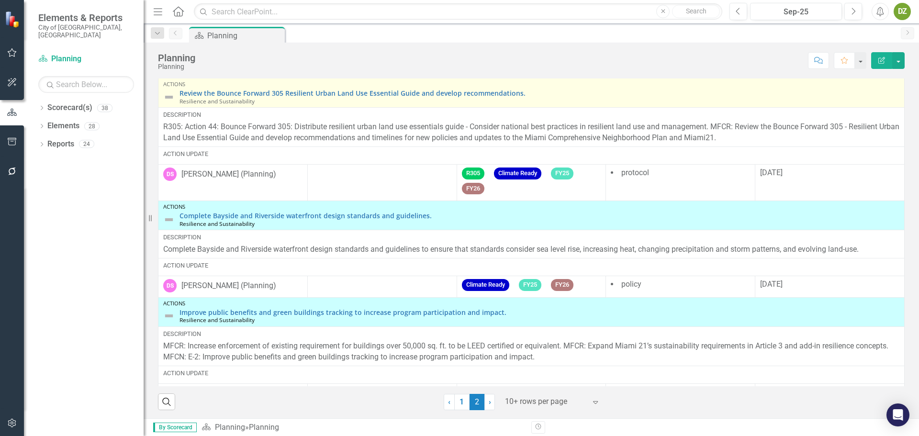
click at [171, 92] on img at bounding box center [168, 96] width 11 height 11
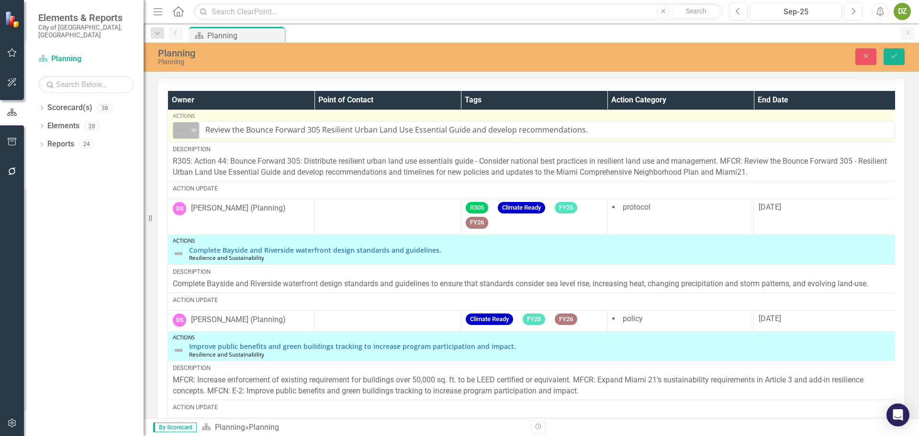
click at [192, 132] on icon "Expand" at bounding box center [194, 130] width 10 height 8
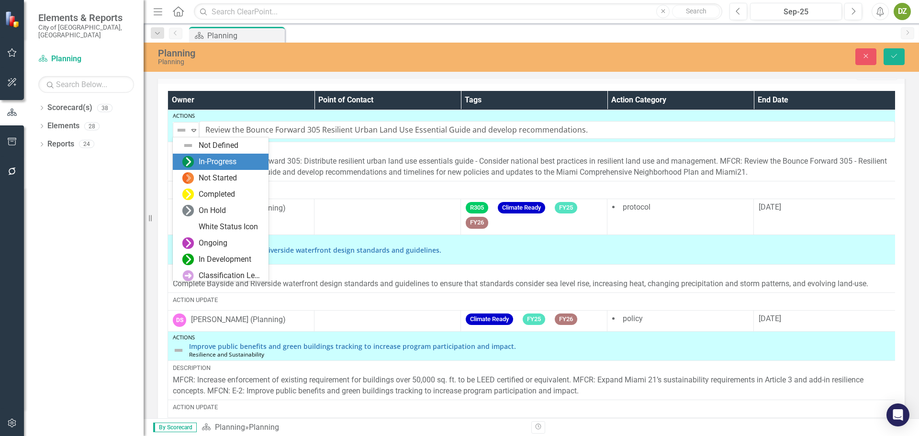
click at [212, 165] on div "In-Progress" at bounding box center [218, 161] width 38 height 11
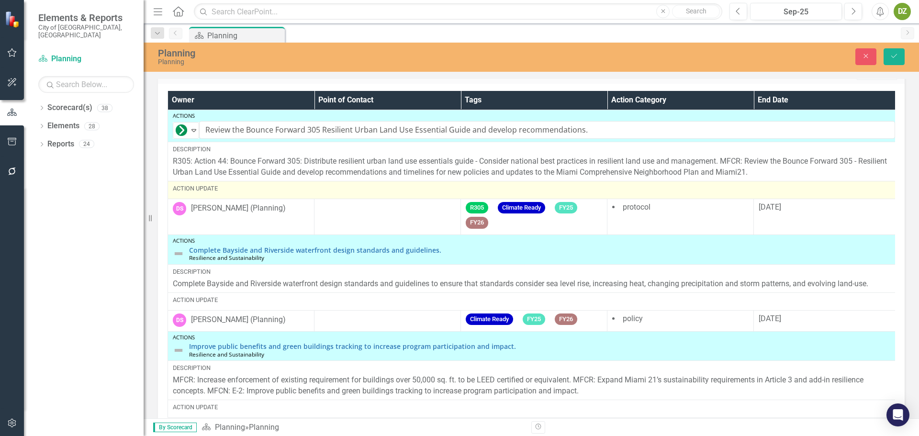
click at [235, 192] on div "Action Update" at bounding box center [534, 189] width 722 height 11
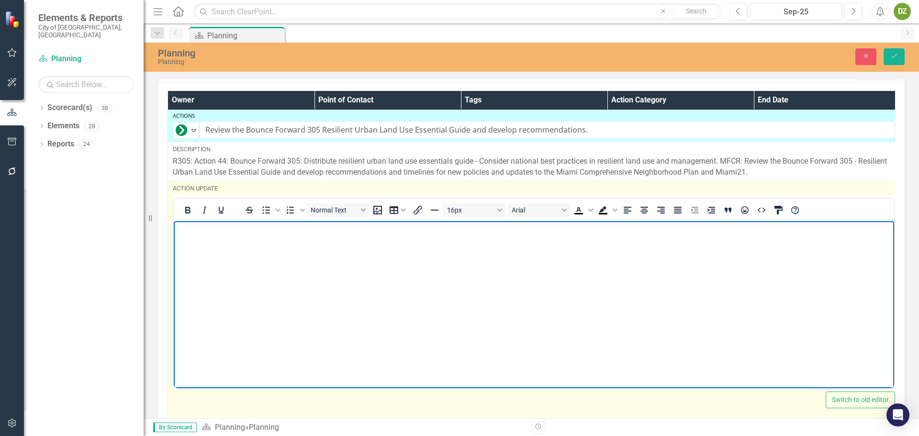
click at [194, 269] on body "Rich Text Area. Press ALT-0 for help." at bounding box center [534, 293] width 720 height 144
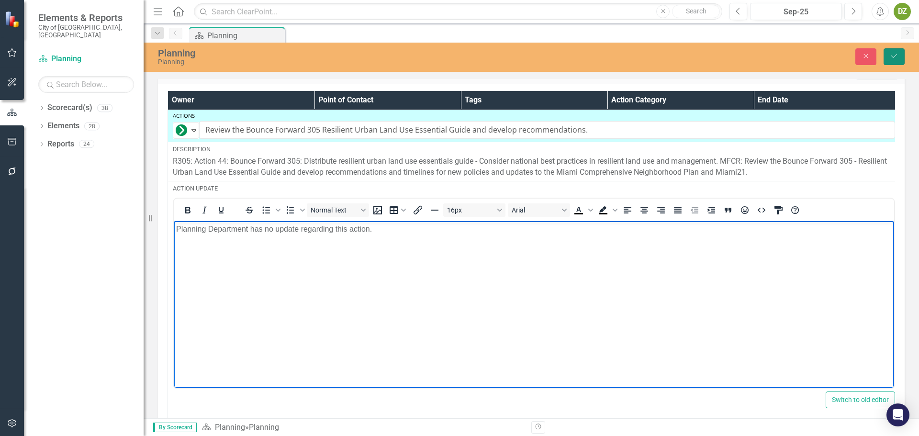
click at [899, 55] on button "Save" at bounding box center [893, 56] width 21 height 17
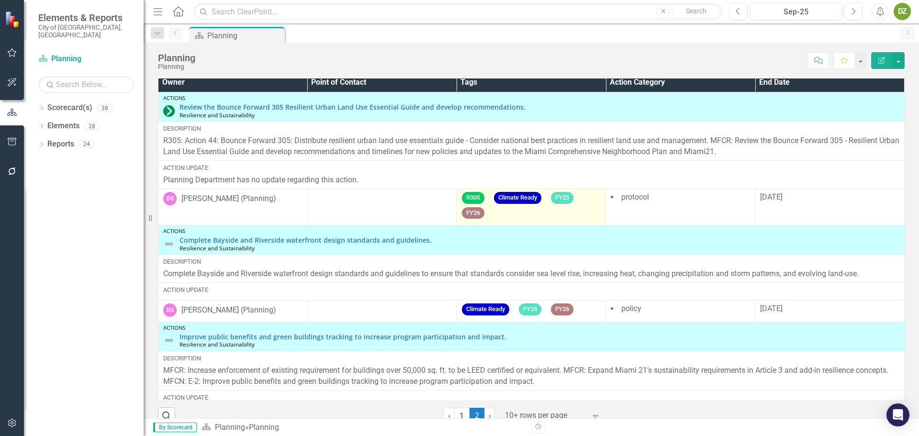
scroll to position [1474, 0]
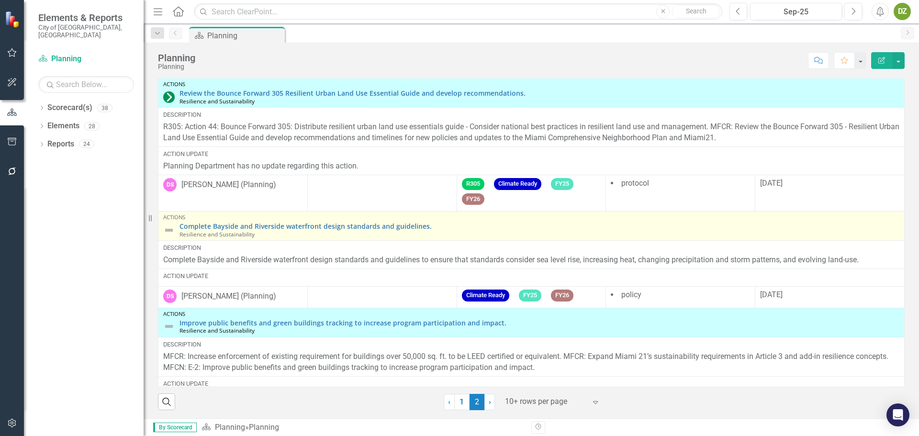
click at [172, 227] on img at bounding box center [168, 229] width 11 height 11
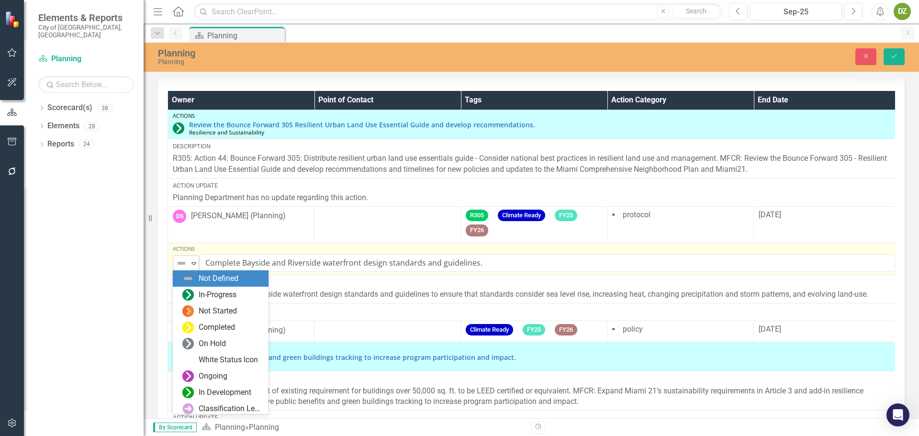
click at [189, 260] on icon "Expand" at bounding box center [194, 263] width 10 height 8
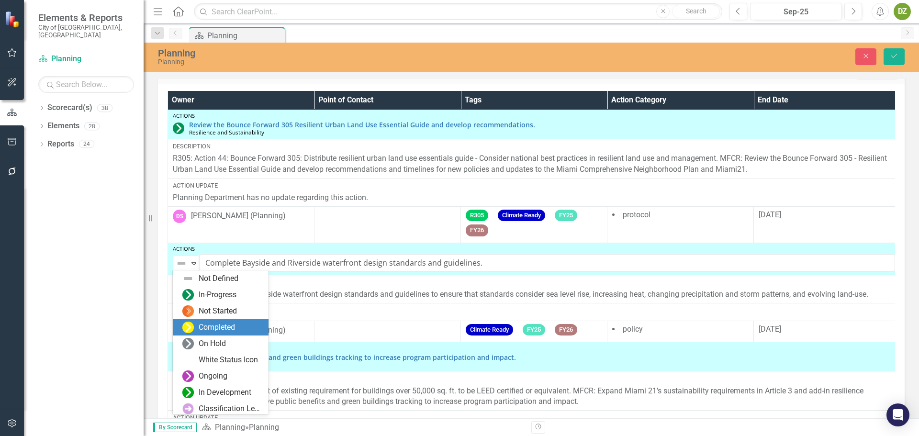
click at [231, 327] on div "Completed" at bounding box center [217, 327] width 36 height 11
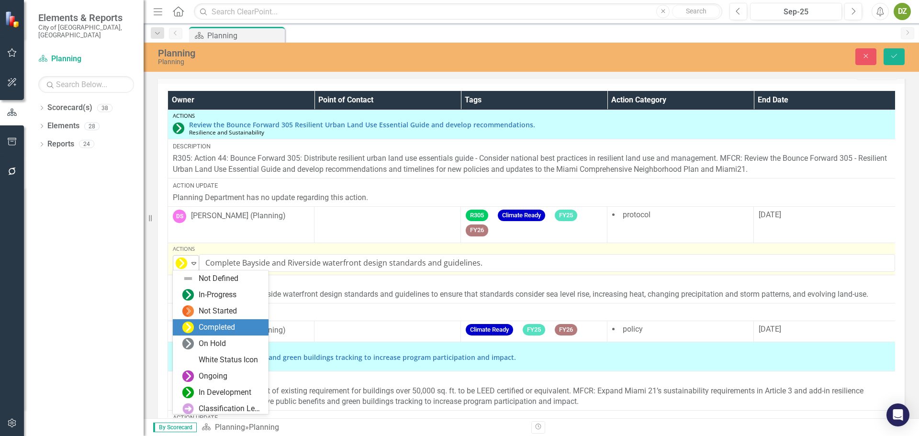
click at [195, 262] on icon "Expand" at bounding box center [194, 263] width 10 height 8
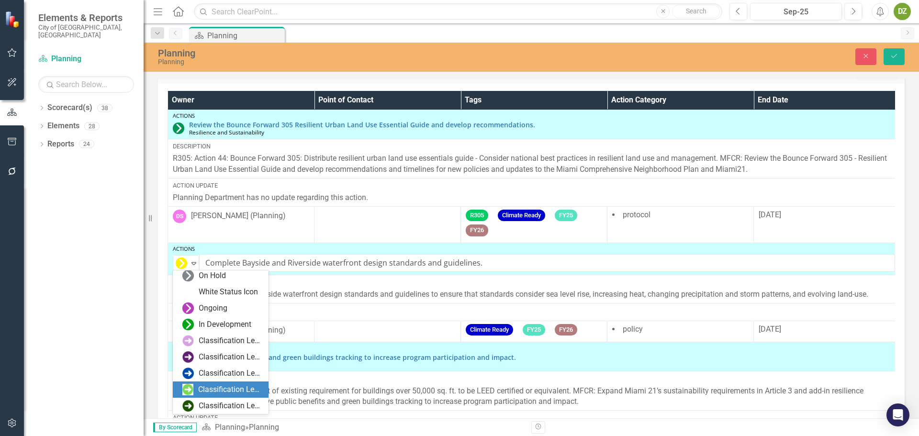
scroll to position [0, 0]
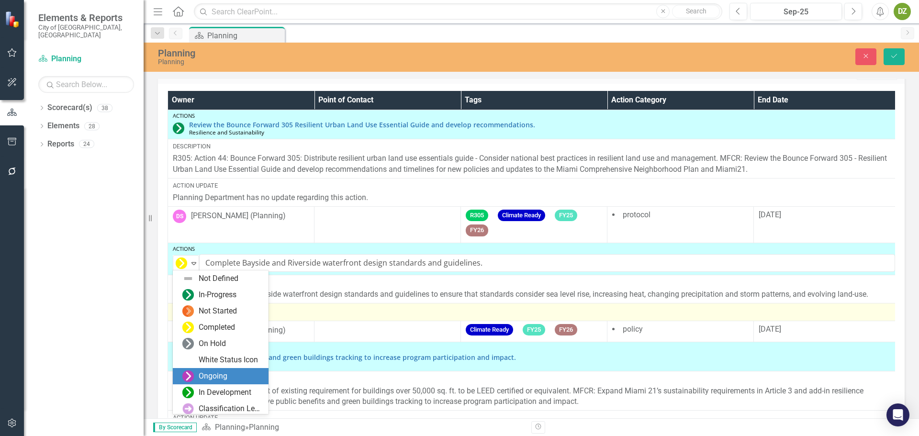
click at [388, 311] on div "Action Update" at bounding box center [534, 310] width 722 height 9
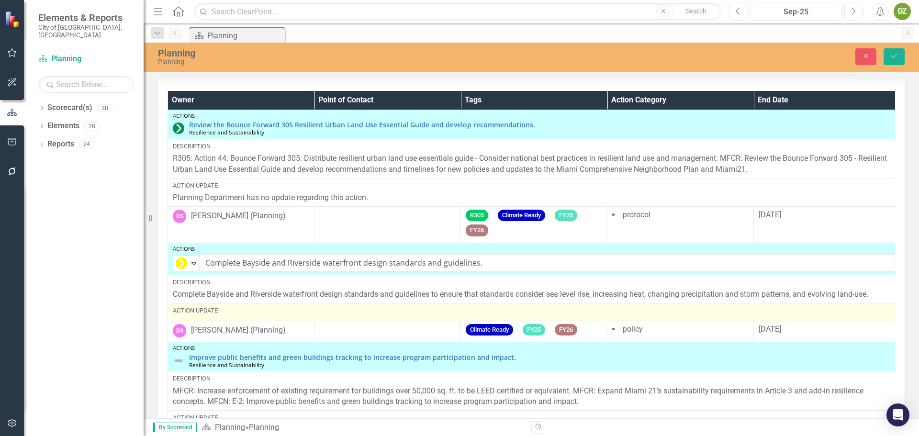
click at [367, 313] on div "Action Update" at bounding box center [534, 310] width 722 height 9
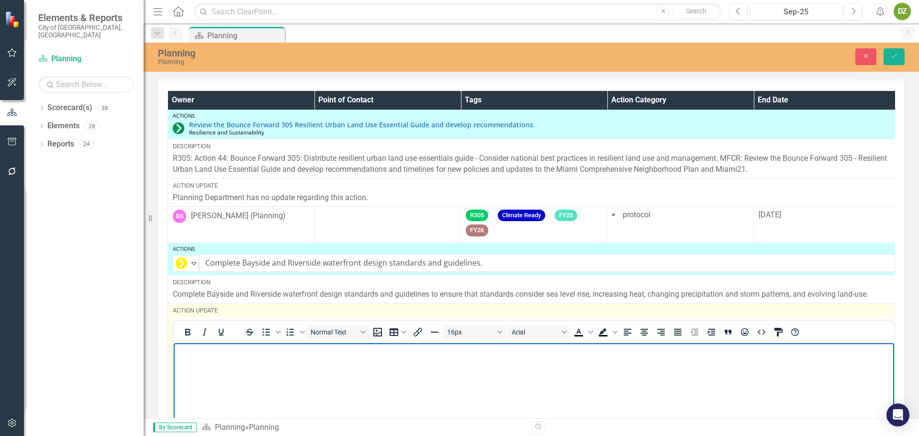
click at [258, 369] on body "Rich Text Area. Press ALT-0 for help." at bounding box center [534, 415] width 720 height 144
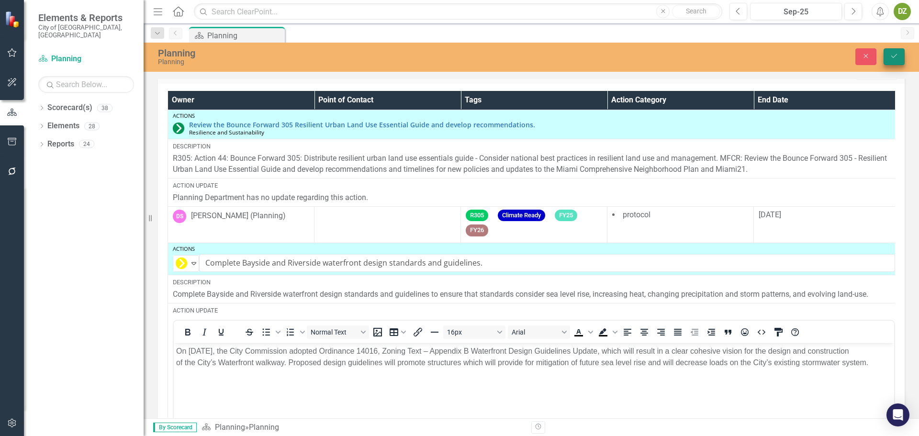
click at [890, 57] on icon "Save" at bounding box center [893, 56] width 9 height 7
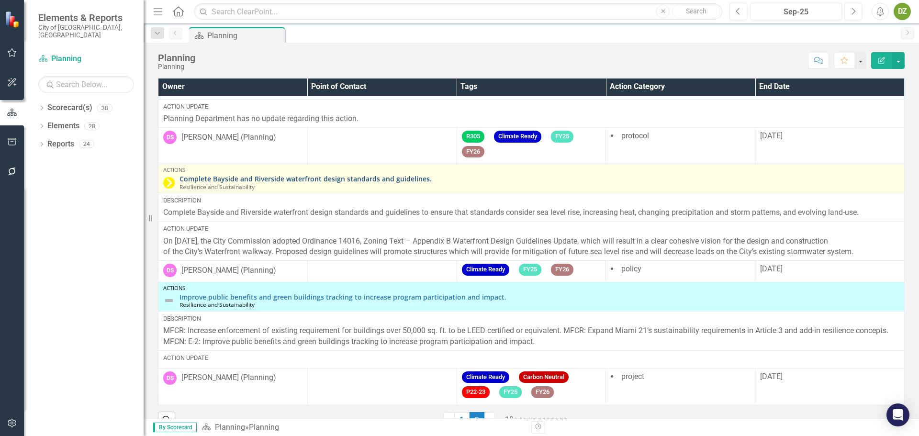
scroll to position [1474, 0]
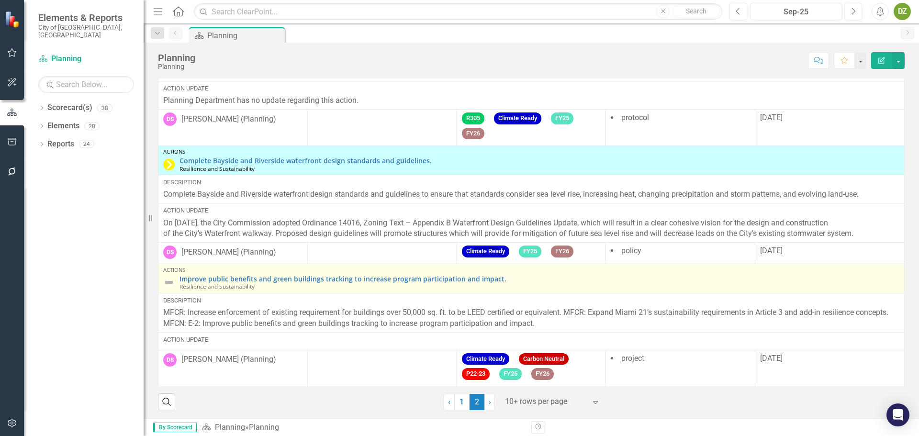
click at [170, 277] on img at bounding box center [168, 282] width 11 height 11
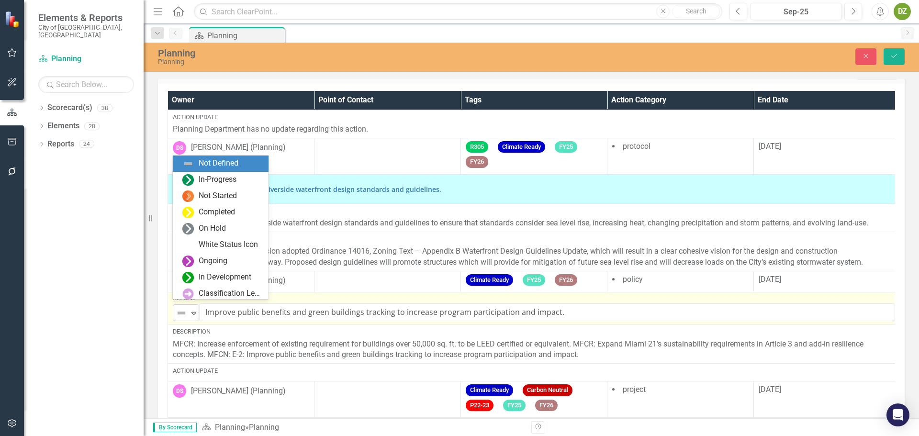
click at [188, 308] on div "Not Defined" at bounding box center [182, 312] width 14 height 13
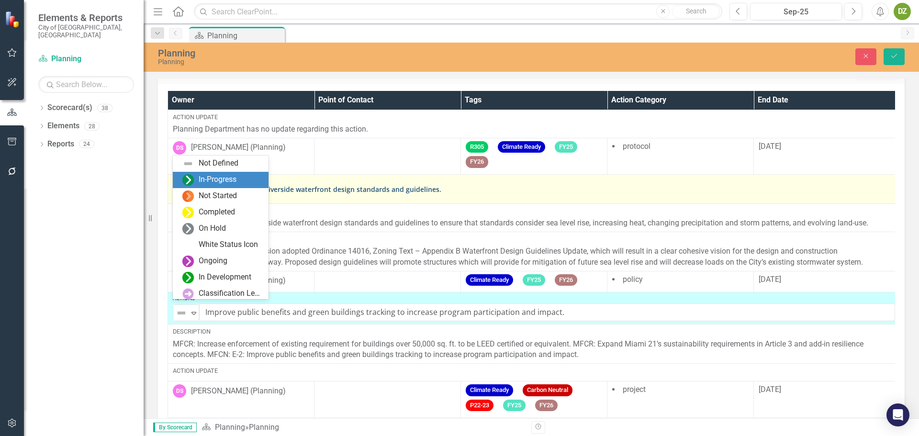
click at [206, 178] on div "In-Progress" at bounding box center [218, 179] width 38 height 11
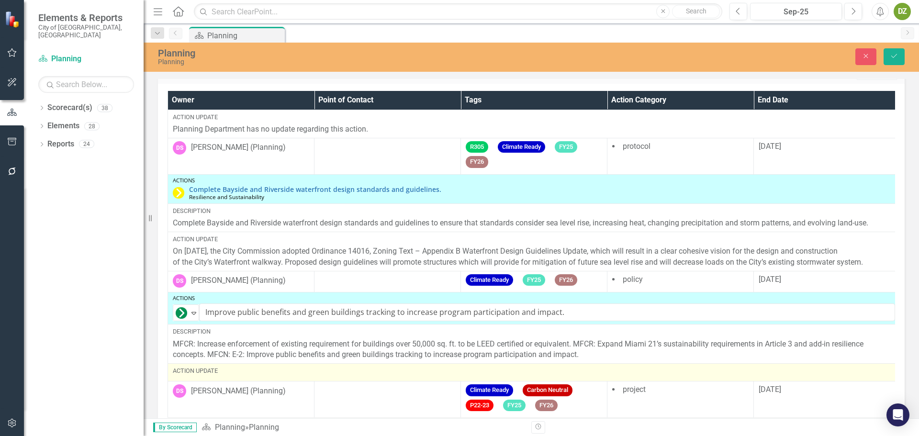
click at [221, 366] on div "Action Update" at bounding box center [534, 370] width 722 height 9
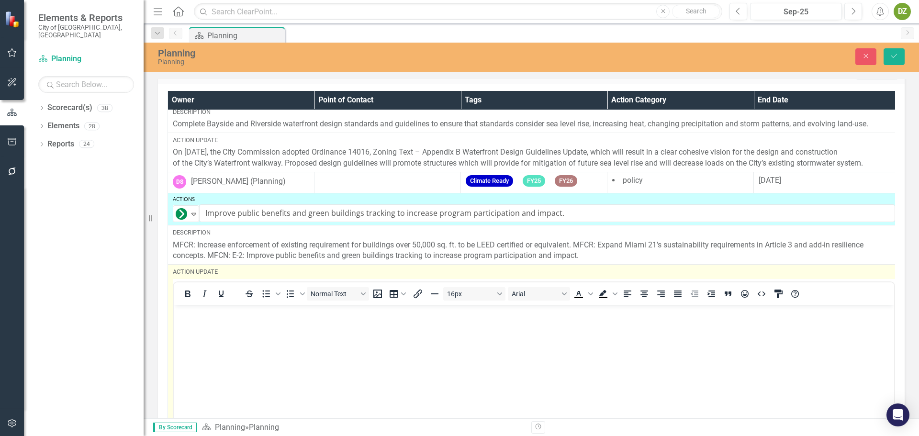
scroll to position [168, 0]
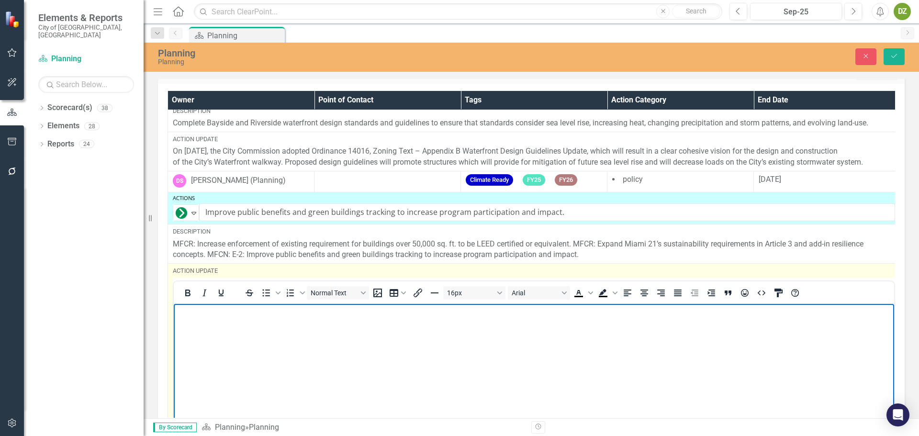
click at [284, 344] on body "Rich Text Area. Press ALT-0 for help." at bounding box center [534, 375] width 720 height 144
click at [259, 360] on body "Rich Text Area. Press ALT-0 for help." at bounding box center [534, 375] width 720 height 144
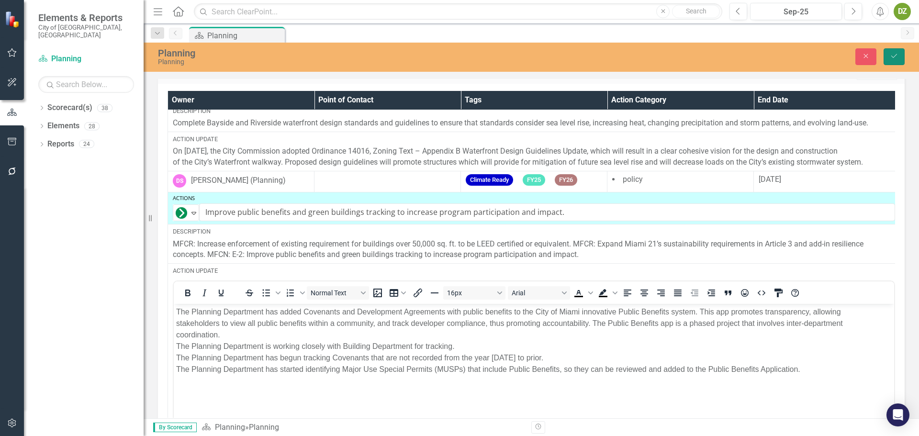
click at [889, 59] on icon "Save" at bounding box center [893, 56] width 9 height 7
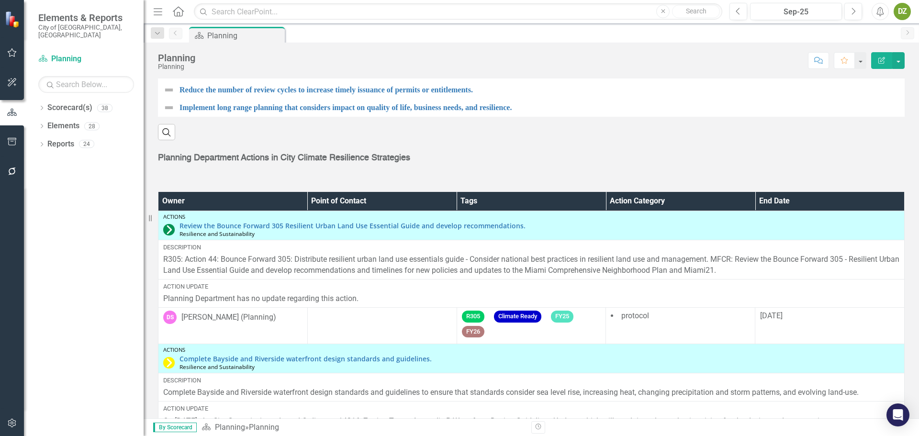
scroll to position [1330, 0]
